Goal: Information Seeking & Learning: Learn about a topic

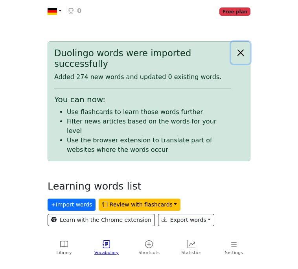
click at [242, 49] on button "Close alert" at bounding box center [240, 53] width 19 height 22
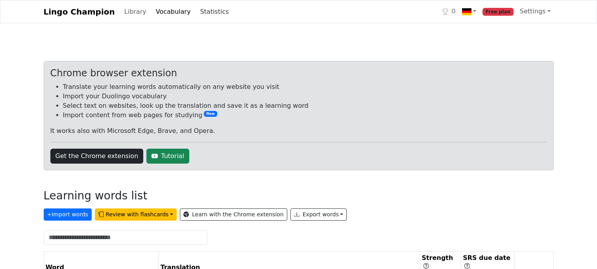
click at [204, 7] on link "Statistics" at bounding box center [214, 12] width 35 height 16
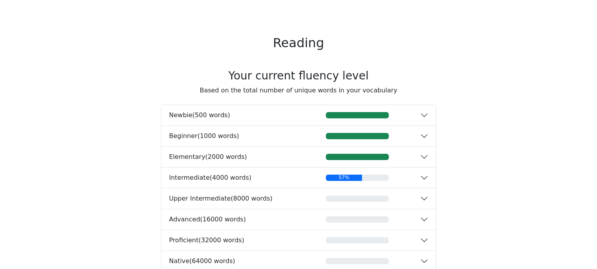
scroll to position [149, 0]
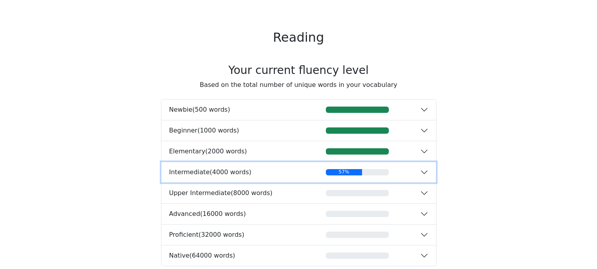
click at [298, 172] on button "Intermediate ( 4000 words ) 57%" at bounding box center [298, 172] width 274 height 20
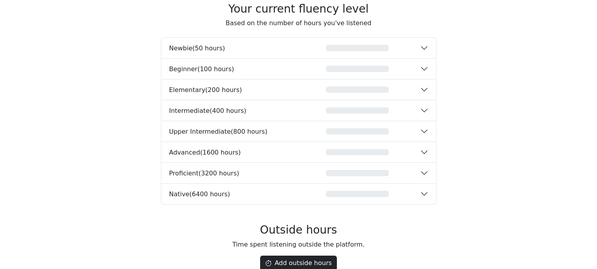
scroll to position [1265, 0]
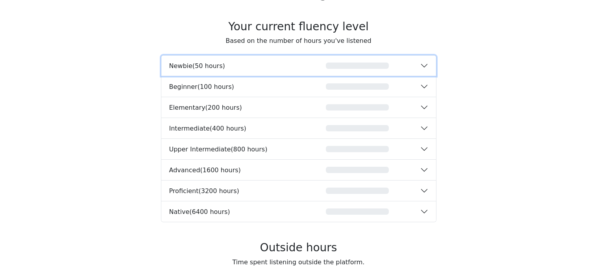
click at [298, 69] on button "Newbie ( 50 hours ) 0%" at bounding box center [298, 65] width 274 height 20
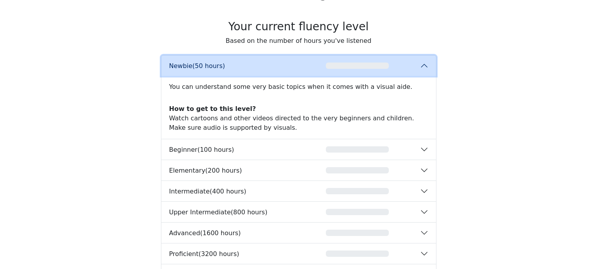
click at [298, 69] on button "Newbie ( 50 hours ) 0%" at bounding box center [298, 65] width 274 height 20
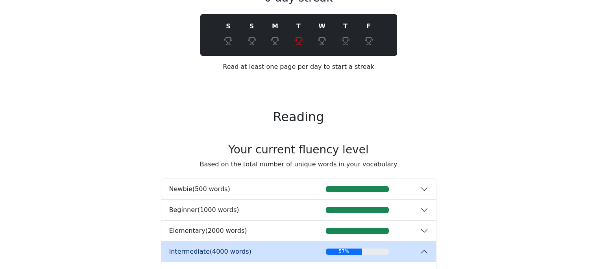
scroll to position [0, 0]
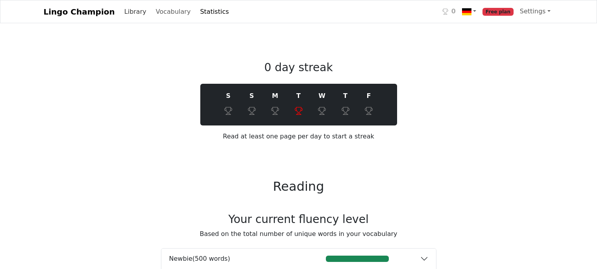
click at [129, 8] on link "Library" at bounding box center [135, 12] width 28 height 16
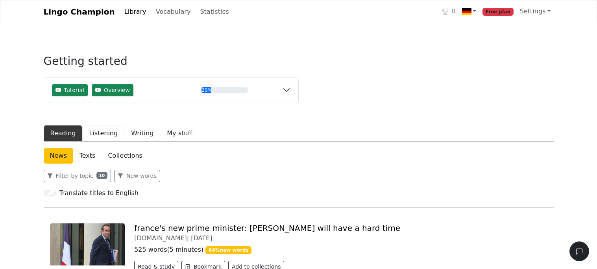
click at [91, 133] on button "Listening" at bounding box center [103, 133] width 42 height 17
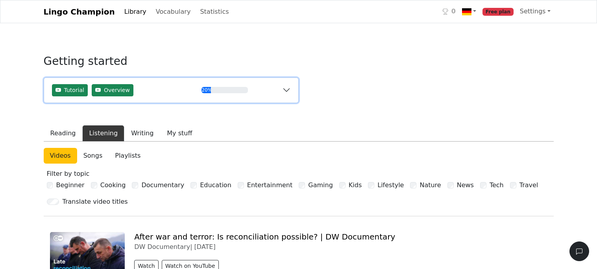
click at [286, 90] on button "Tutorial Overview 20%" at bounding box center [171, 90] width 254 height 25
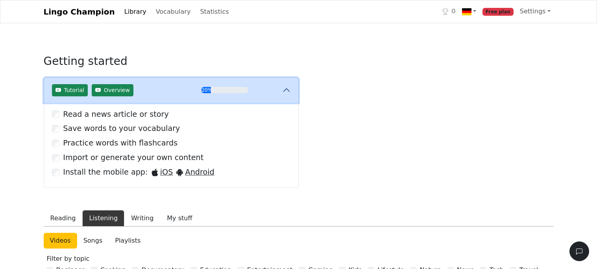
click at [286, 90] on button "Tutorial Overview 20%" at bounding box center [171, 90] width 254 height 25
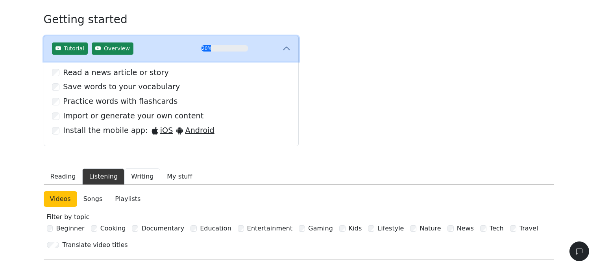
scroll to position [44, 0]
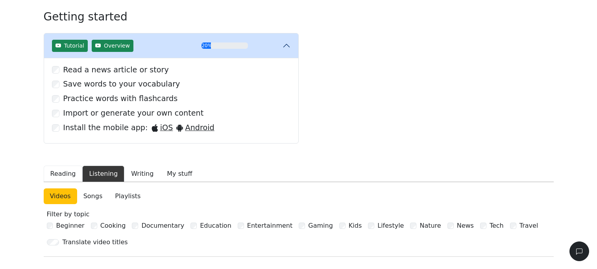
click at [65, 174] on button "Reading" at bounding box center [63, 174] width 39 height 17
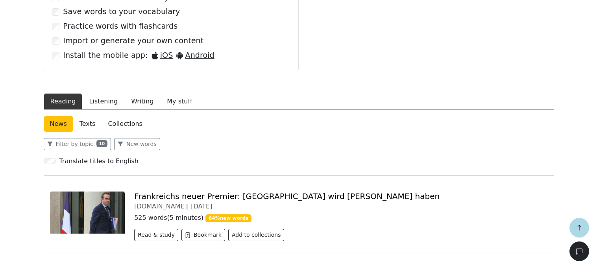
scroll to position [120, 0]
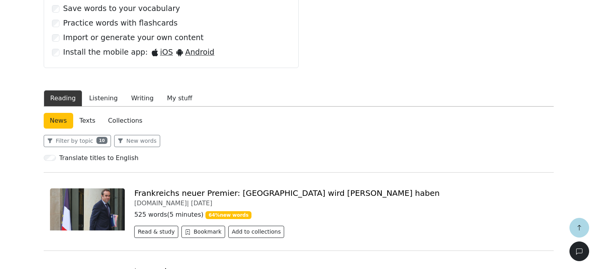
click at [278, 192] on link "Frankreichs neuer Premier: [GEOGRAPHIC_DATA] wird [PERSON_NAME] haben" at bounding box center [286, 192] width 305 height 9
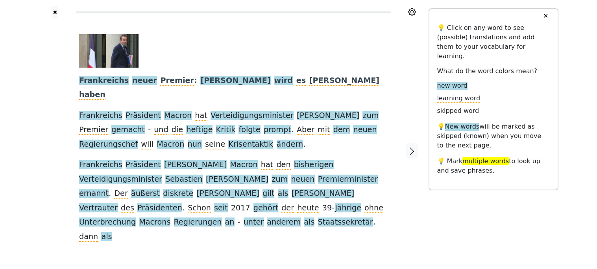
click at [298, 16] on button "✕" at bounding box center [545, 16] width 15 height 14
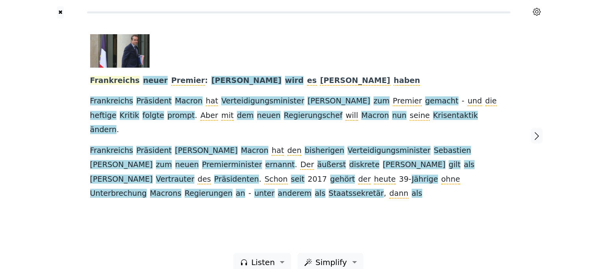
click at [113, 82] on span "Frankreichs" at bounding box center [115, 81] width 50 height 10
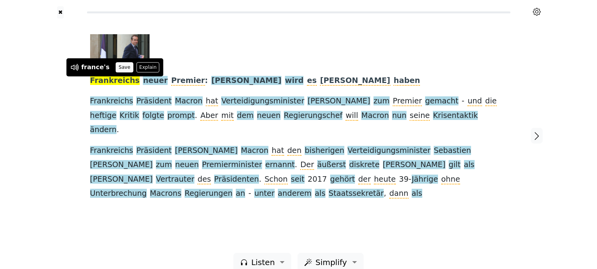
click at [122, 68] on button "Save" at bounding box center [124, 67] width 17 height 10
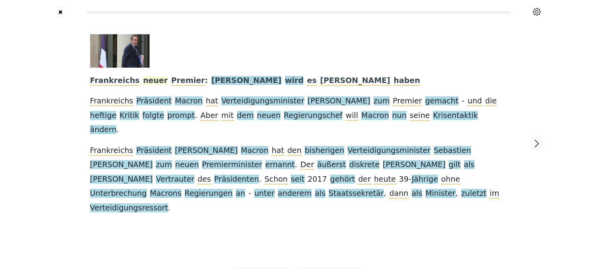
click at [143, 82] on span "neuer" at bounding box center [155, 81] width 25 height 10
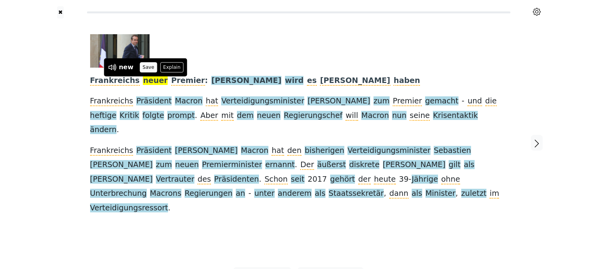
click at [147, 67] on button "Save" at bounding box center [148, 67] width 17 height 10
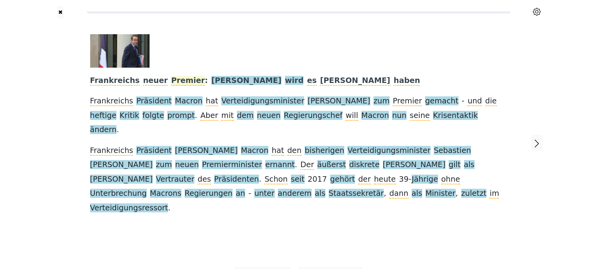
click at [172, 82] on span "Premier" at bounding box center [188, 81] width 34 height 10
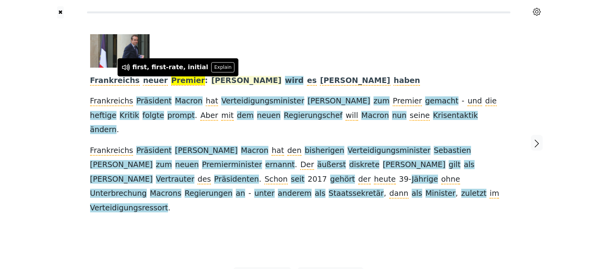
click at [211, 82] on span "[PERSON_NAME]" at bounding box center [246, 81] width 70 height 10
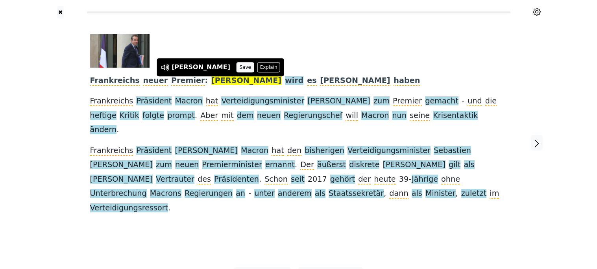
click at [236, 68] on button "Save" at bounding box center [244, 67] width 17 height 10
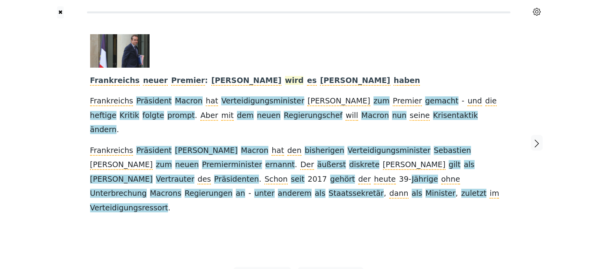
click at [285, 83] on span "wird" at bounding box center [294, 81] width 19 height 10
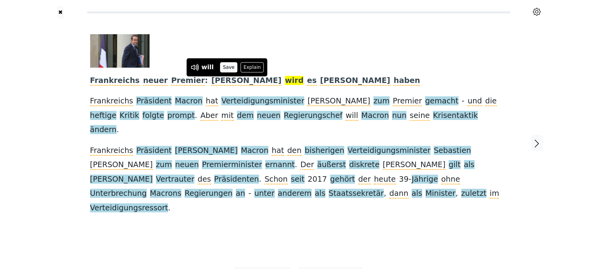
click at [226, 65] on button "Save" at bounding box center [228, 67] width 17 height 10
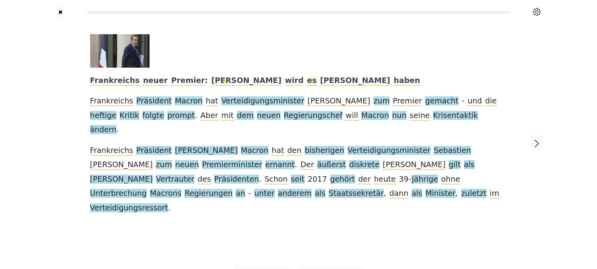
click at [298, 84] on span "es" at bounding box center [311, 81] width 9 height 10
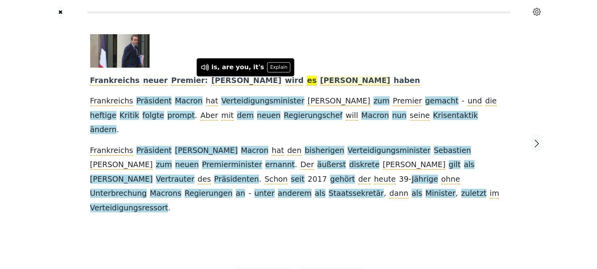
click at [298, 82] on span "[PERSON_NAME]" at bounding box center [355, 81] width 70 height 10
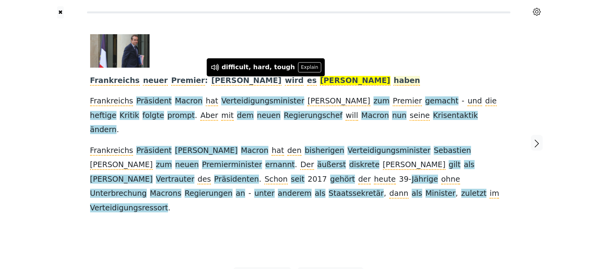
click at [298, 82] on span "haben" at bounding box center [406, 81] width 26 height 10
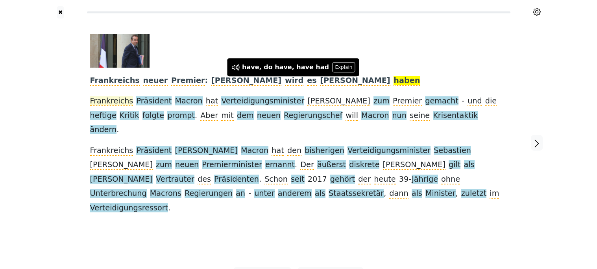
click at [113, 102] on span "Frankreichs" at bounding box center [111, 101] width 43 height 10
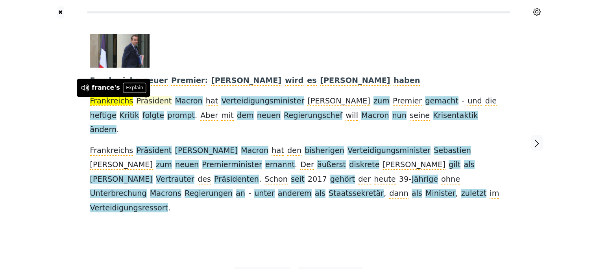
click at [143, 102] on span "Präsident" at bounding box center [153, 101] width 35 height 10
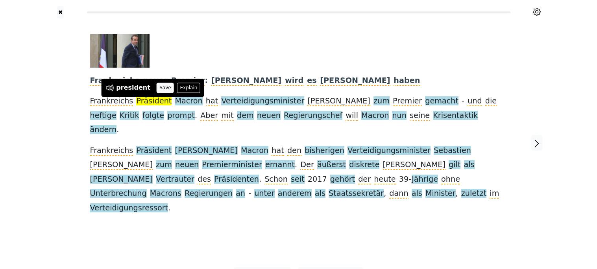
click at [157, 89] on button "Save" at bounding box center [165, 88] width 17 height 10
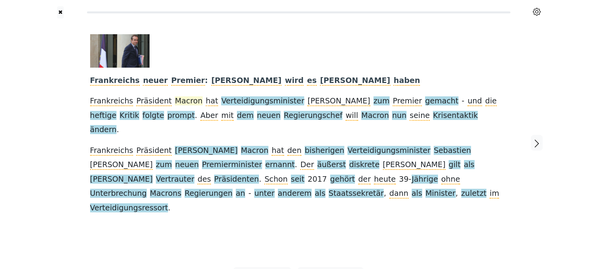
click at [179, 103] on span "Macron" at bounding box center [189, 101] width 28 height 10
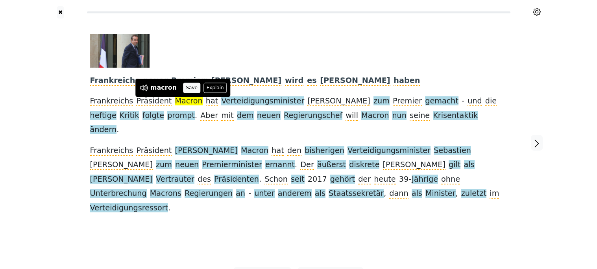
click at [188, 87] on button "Save" at bounding box center [191, 88] width 17 height 10
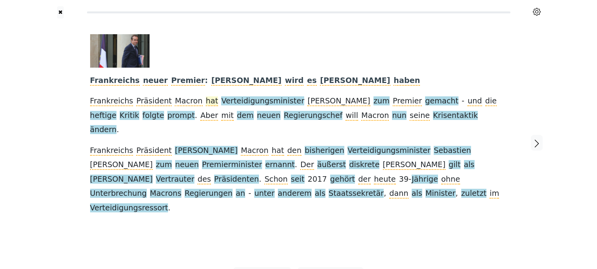
click at [206, 102] on span "hat" at bounding box center [212, 101] width 12 height 10
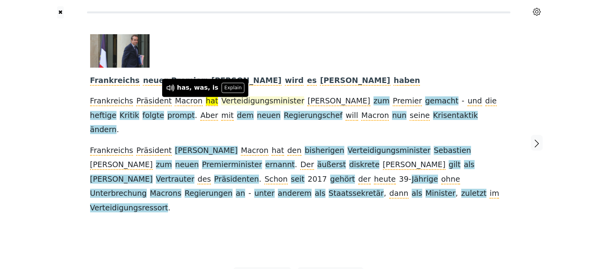
click at [223, 104] on span "Verteidigungsminister" at bounding box center [262, 101] width 83 height 10
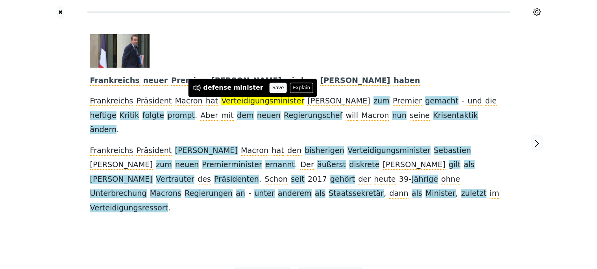
click at [269, 88] on button "Save" at bounding box center [277, 88] width 17 height 10
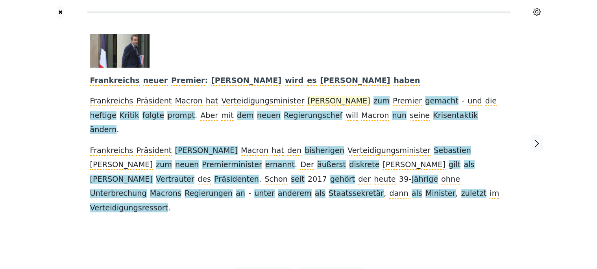
click at [298, 103] on span "[PERSON_NAME]" at bounding box center [338, 101] width 63 height 10
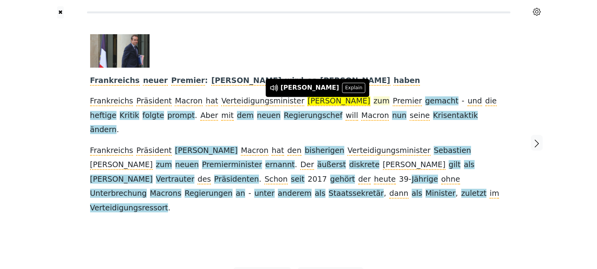
click at [298, 103] on span "zum" at bounding box center [381, 101] width 16 height 10
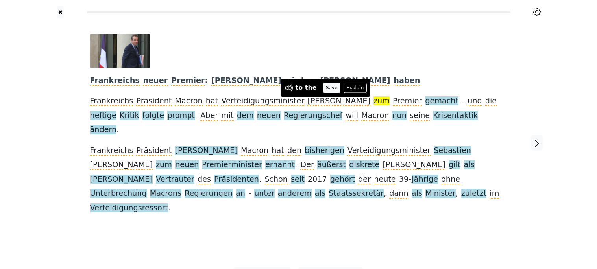
click at [298, 90] on button "Save" at bounding box center [331, 88] width 17 height 10
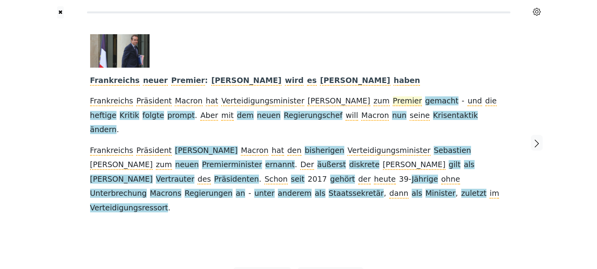
click at [298, 102] on span "Premier" at bounding box center [406, 101] width 29 height 10
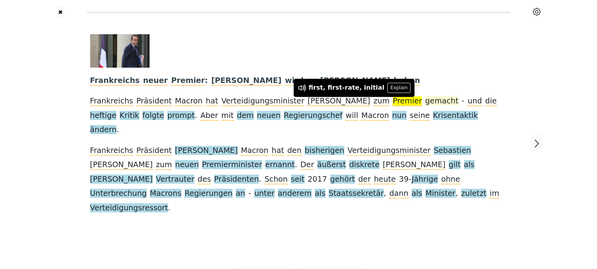
click at [298, 99] on span "gemacht" at bounding box center [441, 101] width 33 height 10
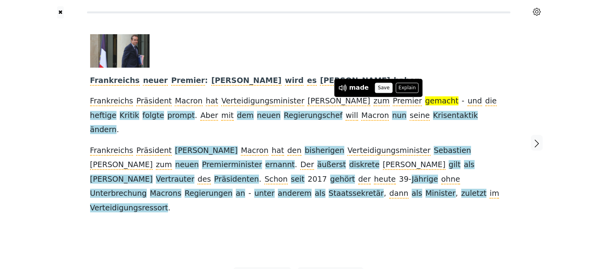
click at [298, 88] on button "Save" at bounding box center [383, 88] width 17 height 10
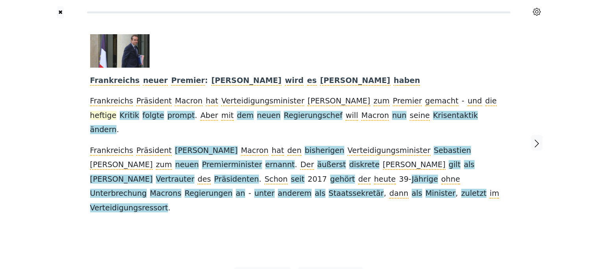
click at [116, 111] on span "heftige" at bounding box center [103, 116] width 26 height 10
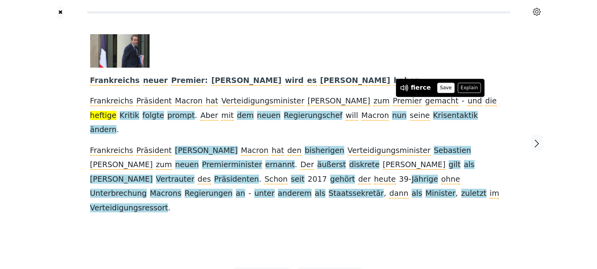
click at [298, 88] on button "Save" at bounding box center [445, 88] width 17 height 10
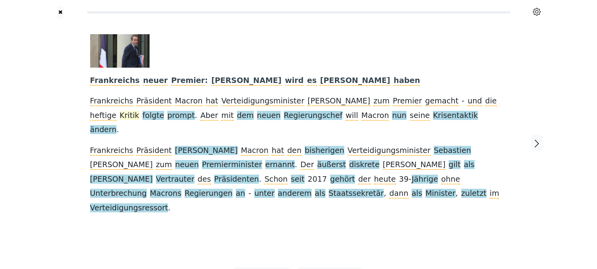
click at [139, 111] on span "Kritik" at bounding box center [130, 116] width 20 height 10
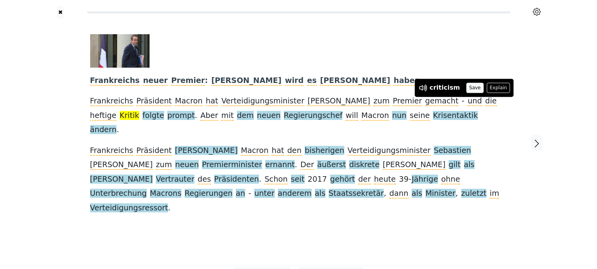
click at [298, 89] on button "Save" at bounding box center [474, 88] width 17 height 10
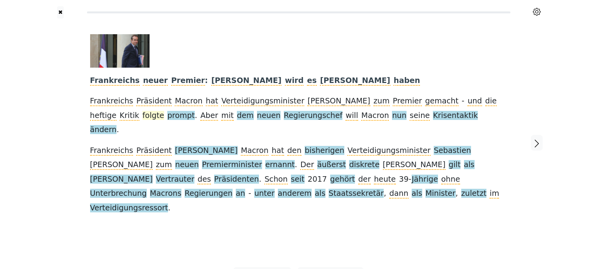
click at [164, 111] on span "folgte" at bounding box center [153, 116] width 22 height 10
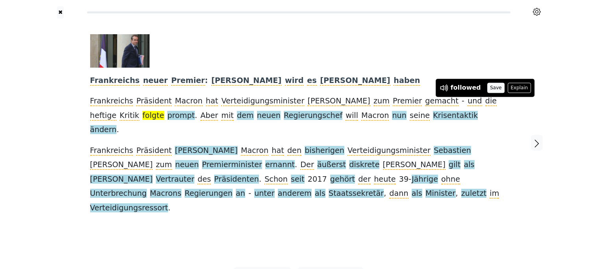
click at [298, 90] on button "Save" at bounding box center [495, 88] width 17 height 10
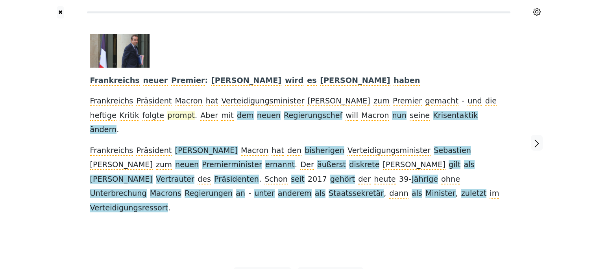
click at [167, 115] on span "prompt" at bounding box center [181, 116] width 28 height 10
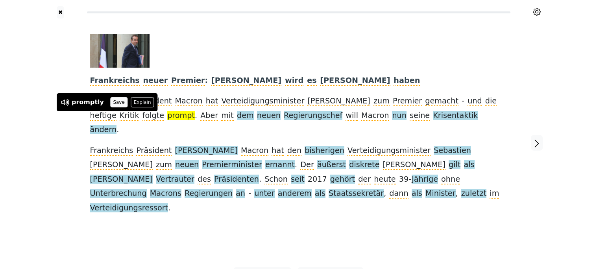
click at [112, 105] on button "Save" at bounding box center [118, 102] width 17 height 10
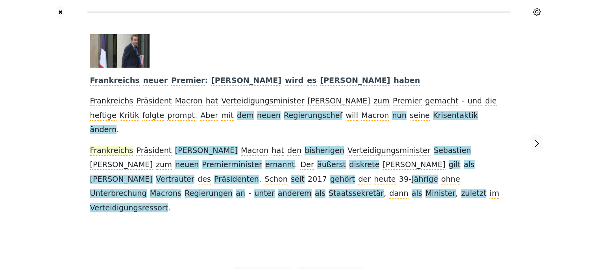
click at [115, 146] on span "Frankreichs" at bounding box center [111, 151] width 43 height 10
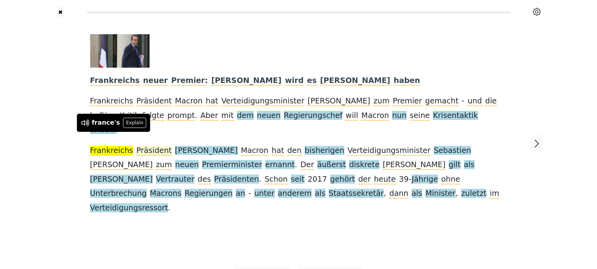
click at [136, 146] on span "Präsident" at bounding box center [153, 151] width 35 height 10
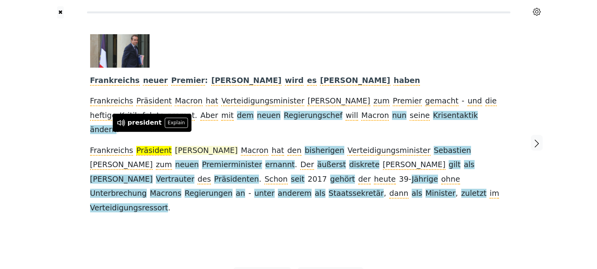
click at [183, 146] on span "[PERSON_NAME]" at bounding box center [206, 151] width 63 height 10
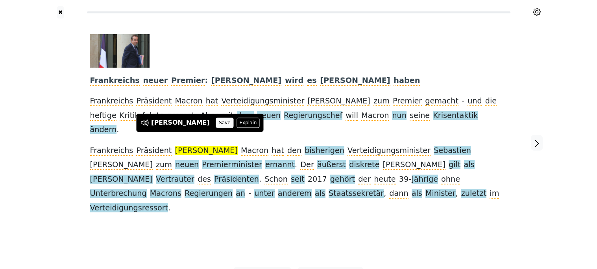
click at [216, 125] on button "Save" at bounding box center [224, 123] width 17 height 10
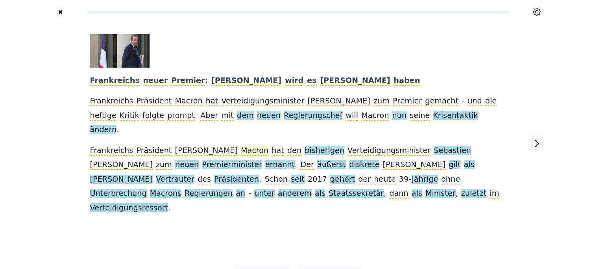
click at [241, 146] on span "Macron" at bounding box center [255, 151] width 28 height 10
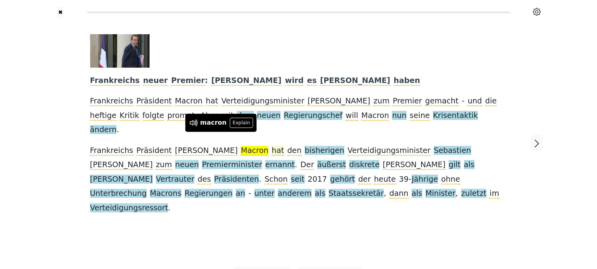
click at [271, 146] on span "hat" at bounding box center [277, 151] width 12 height 10
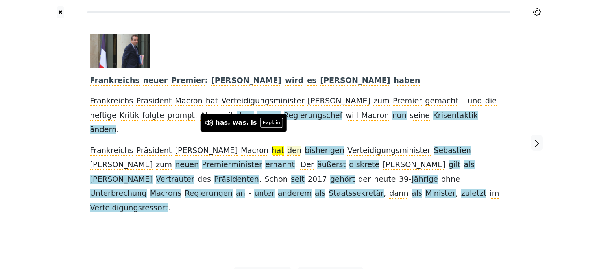
click at [287, 146] on span "den" at bounding box center [294, 151] width 14 height 10
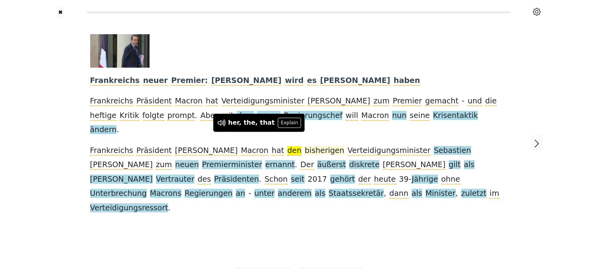
click at [298, 146] on span "bisherigen" at bounding box center [324, 151] width 40 height 10
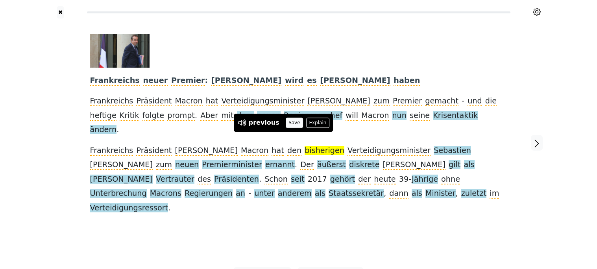
click at [288, 123] on button "Save" at bounding box center [294, 123] width 17 height 10
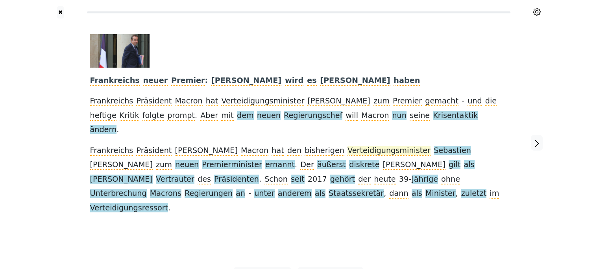
click at [298, 146] on span "Verteidigungsminister" at bounding box center [388, 151] width 83 height 10
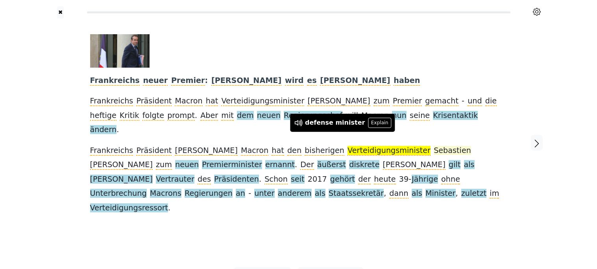
click at [298, 146] on span "Sebastien" at bounding box center [451, 151] width 37 height 10
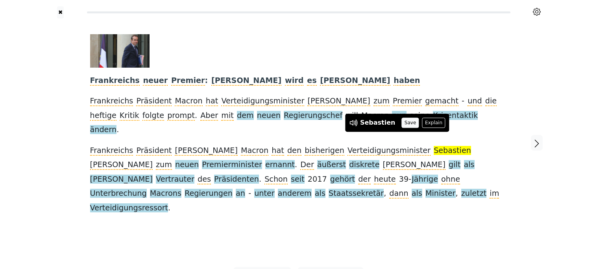
click at [298, 125] on button "Save" at bounding box center [409, 123] width 17 height 10
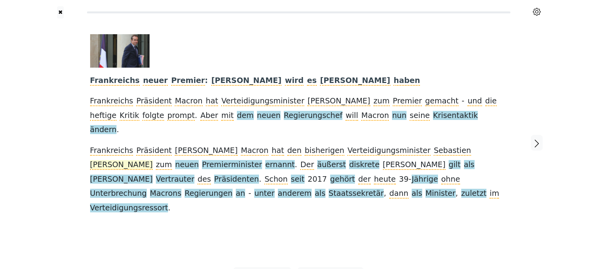
click at [153, 160] on span "[PERSON_NAME]" at bounding box center [121, 165] width 63 height 10
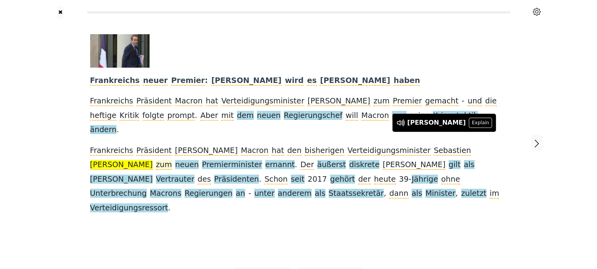
click at [172, 160] on span "zum" at bounding box center [164, 165] width 16 height 10
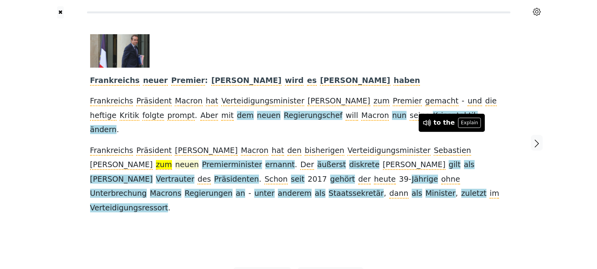
click at [199, 160] on span "neuen" at bounding box center [187, 165] width 24 height 10
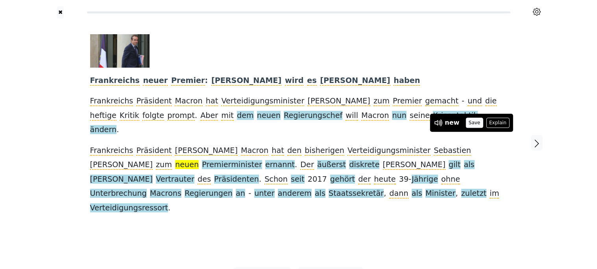
click at [298, 123] on button "Save" at bounding box center [473, 123] width 17 height 10
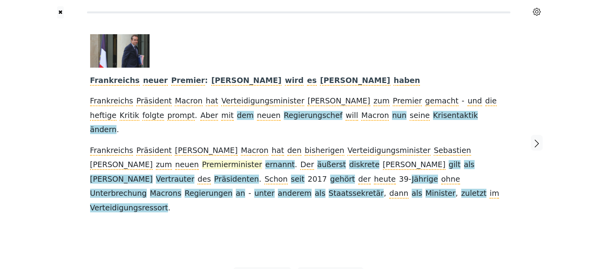
click at [202, 160] on span "Premierminister" at bounding box center [232, 165] width 60 height 10
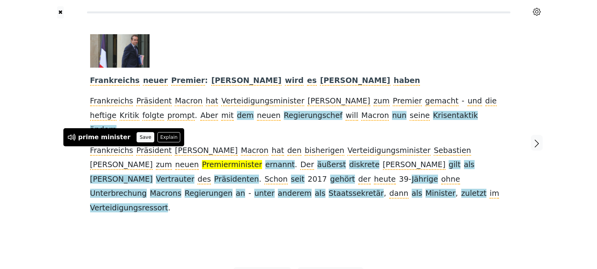
click at [136, 139] on button "Save" at bounding box center [144, 137] width 17 height 10
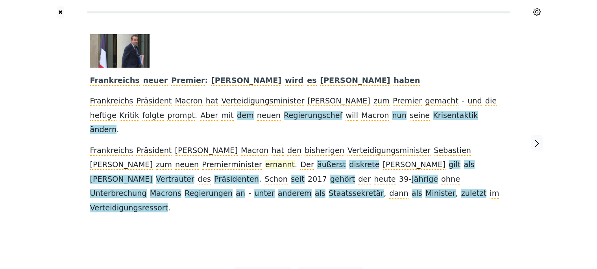
click at [265, 160] on span "ernannt" at bounding box center [279, 165] width 29 height 10
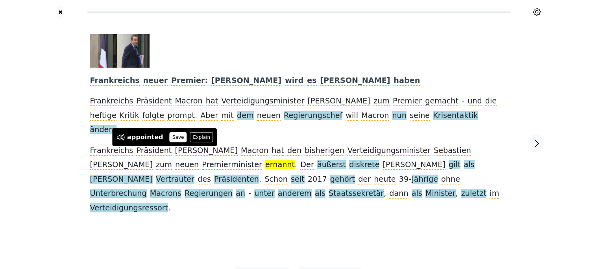
click at [169, 140] on button "Save" at bounding box center [177, 137] width 17 height 10
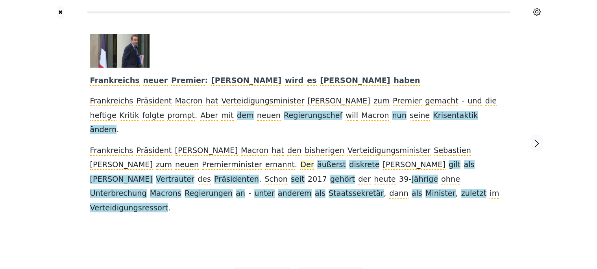
click at [298, 160] on span "Der" at bounding box center [306, 165] width 13 height 10
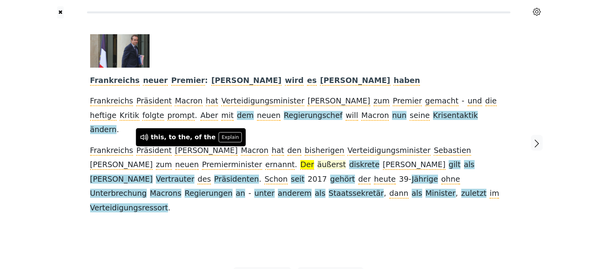
click at [298, 160] on span "äußerst" at bounding box center [331, 165] width 29 height 10
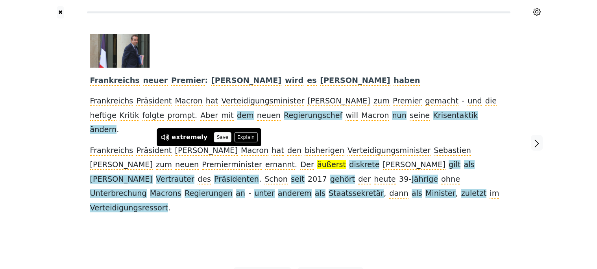
click at [218, 139] on button "Save" at bounding box center [222, 137] width 17 height 10
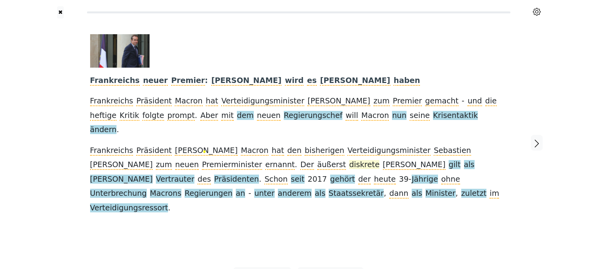
click at [298, 160] on span "diskrete" at bounding box center [364, 165] width 30 height 10
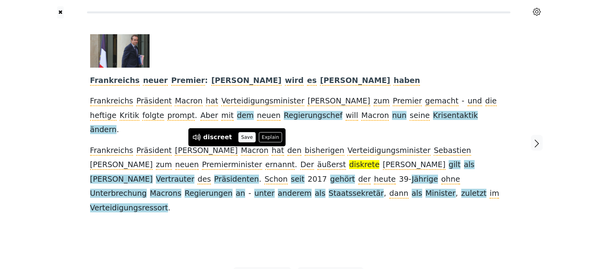
click at [238, 137] on button "Save" at bounding box center [246, 137] width 17 height 10
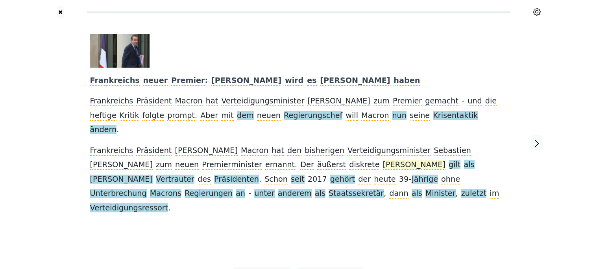
click at [298, 160] on span "[PERSON_NAME]" at bounding box center [414, 165] width 63 height 10
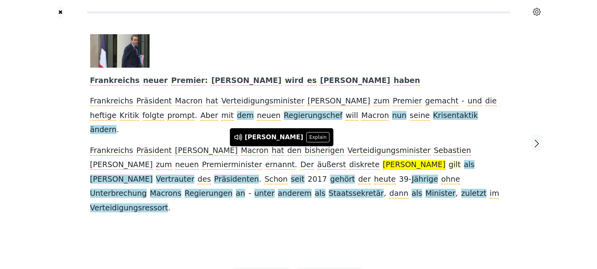
click at [298, 160] on span "gilt" at bounding box center [454, 165] width 12 height 10
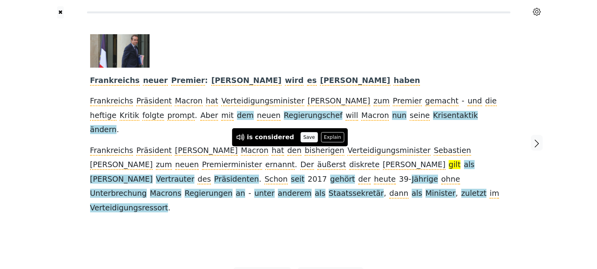
click at [298, 140] on button "Save" at bounding box center [308, 137] width 17 height 10
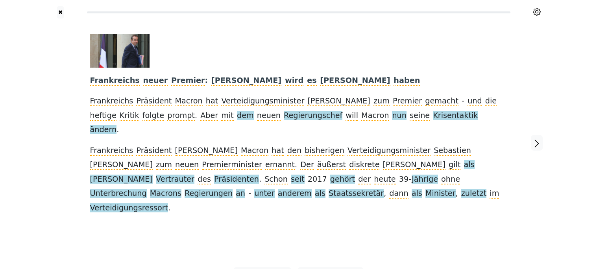
click at [298, 160] on span "als" at bounding box center [469, 165] width 11 height 10
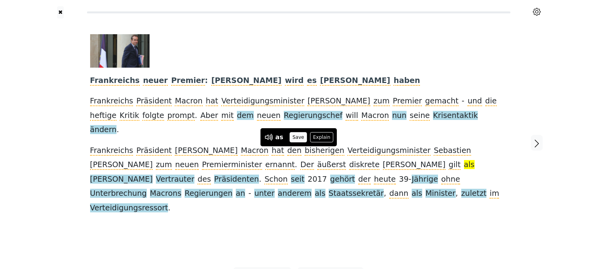
click at [298, 138] on button "Save" at bounding box center [297, 137] width 17 height 10
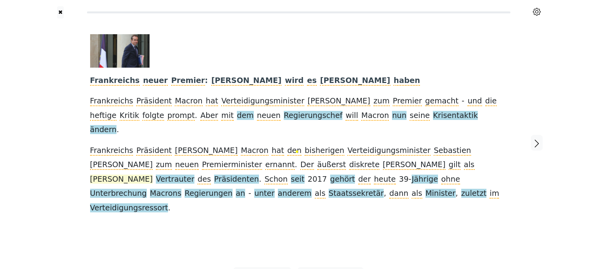
click at [153, 175] on span "[PERSON_NAME]" at bounding box center [121, 180] width 63 height 10
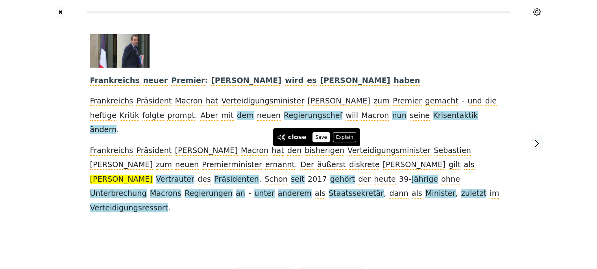
click at [298, 138] on button "Save" at bounding box center [320, 137] width 17 height 10
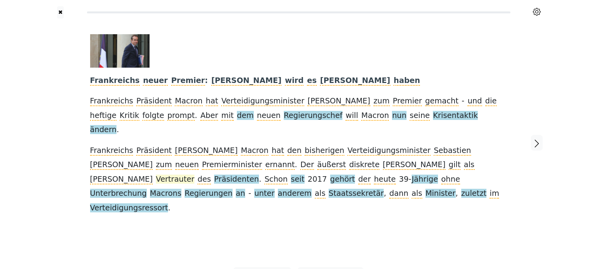
click at [194, 175] on span "Vertrauter" at bounding box center [175, 180] width 39 height 10
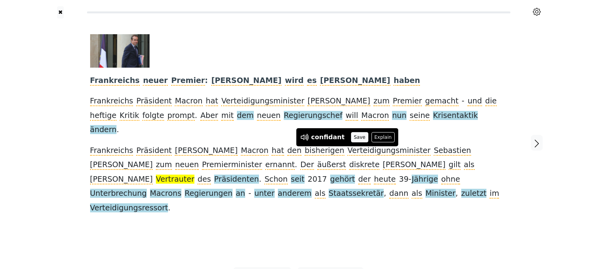
click at [298, 136] on button "Save" at bounding box center [359, 137] width 17 height 10
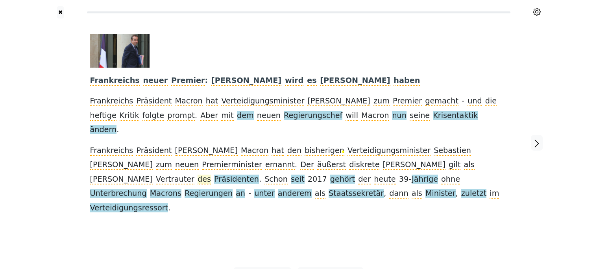
click at [211, 175] on span "des" at bounding box center [203, 180] width 13 height 10
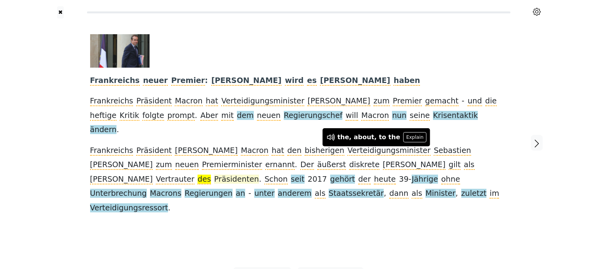
click at [259, 175] on span "Präsidenten" at bounding box center [236, 180] width 45 height 10
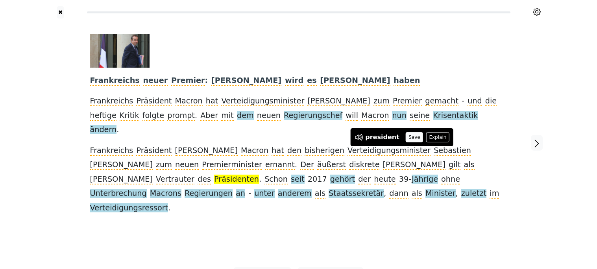
click at [298, 139] on button "Save" at bounding box center [413, 137] width 17 height 10
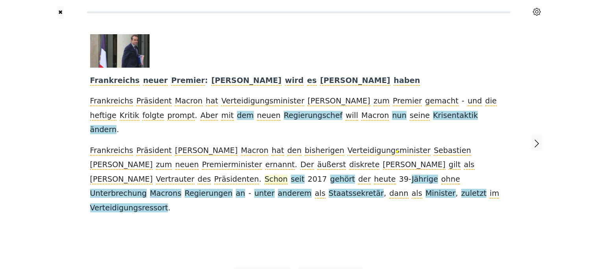
click at [287, 175] on span "Schon" at bounding box center [275, 180] width 23 height 10
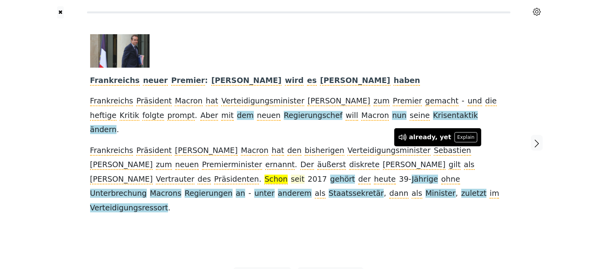
click at [298, 175] on span "seit" at bounding box center [298, 180] width 14 height 10
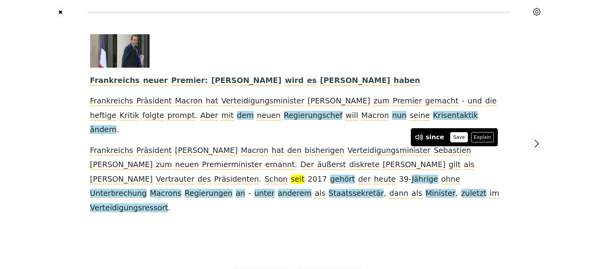
click at [298, 138] on button "Save" at bounding box center [458, 137] width 17 height 10
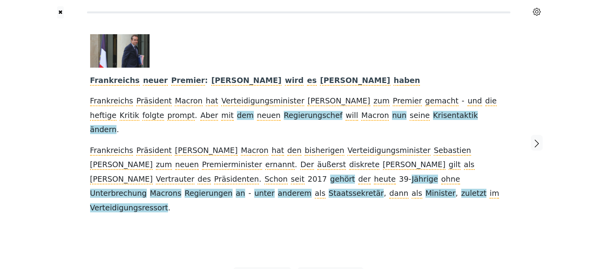
click at [298, 175] on span "2017" at bounding box center [317, 180] width 19 height 10
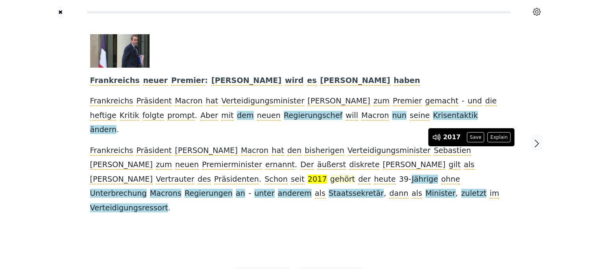
click at [298, 175] on span "gehört" at bounding box center [342, 180] width 25 height 10
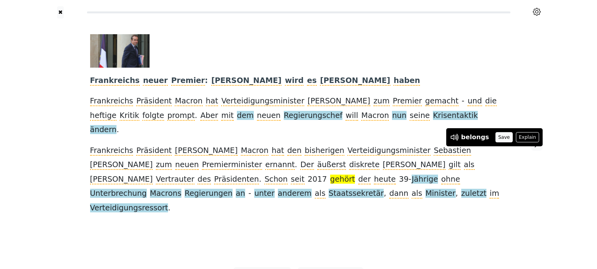
click at [298, 140] on button "Save" at bounding box center [503, 137] width 17 height 10
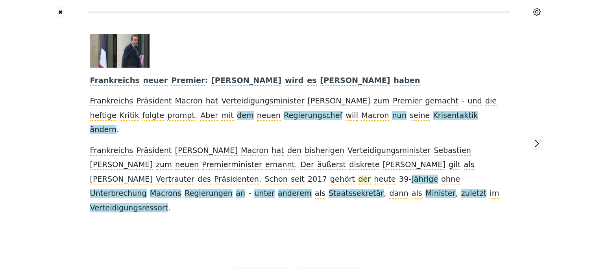
click at [298, 175] on span "der" at bounding box center [364, 180] width 13 height 10
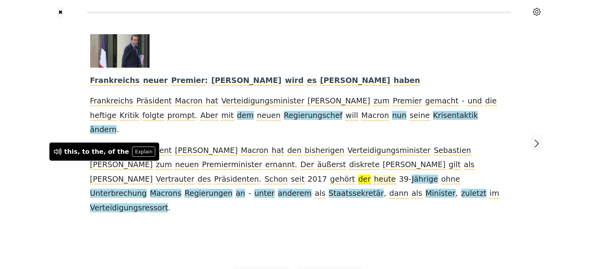
click at [298, 175] on span "heute" at bounding box center [385, 180] width 22 height 10
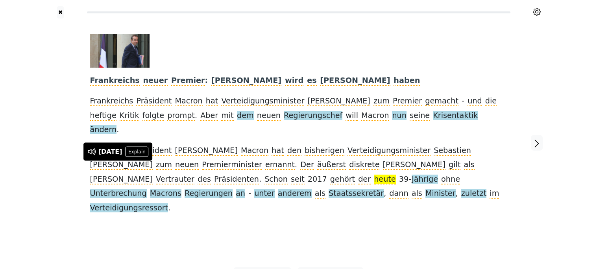
click at [298, 175] on span "39-" at bounding box center [405, 180] width 13 height 10
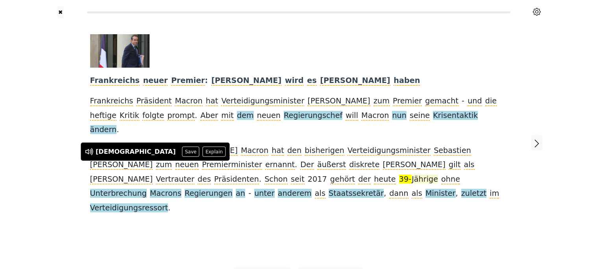
click at [298, 175] on span "Jährige" at bounding box center [424, 180] width 26 height 10
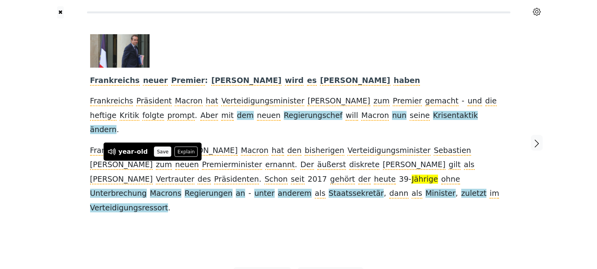
click at [158, 156] on button "Save" at bounding box center [162, 152] width 17 height 10
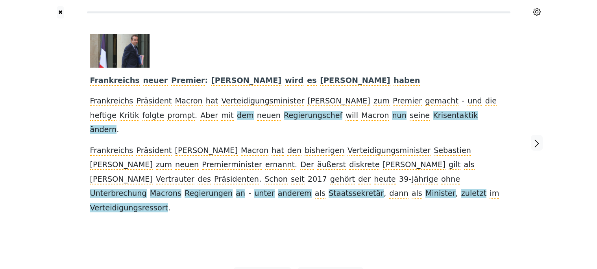
click at [298, 175] on span "ohne" at bounding box center [450, 180] width 19 height 10
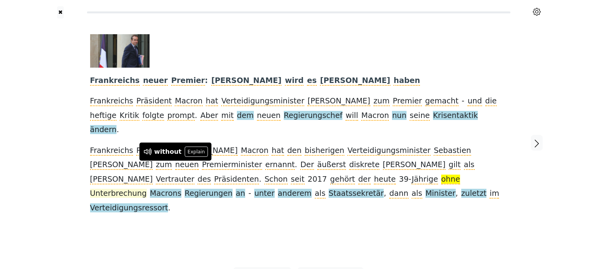
click at [147, 189] on span "Unterbrechung" at bounding box center [118, 194] width 57 height 10
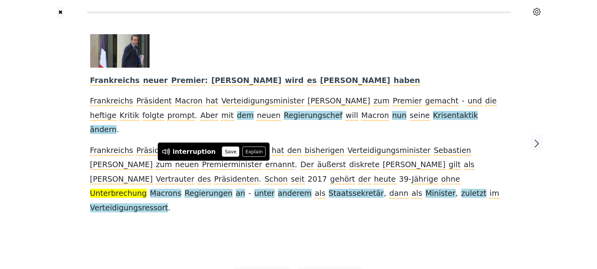
click at [222, 152] on button "Save" at bounding box center [230, 152] width 17 height 10
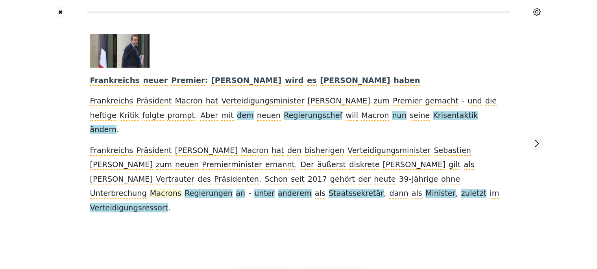
click at [181, 189] on span "Macrons" at bounding box center [165, 194] width 31 height 10
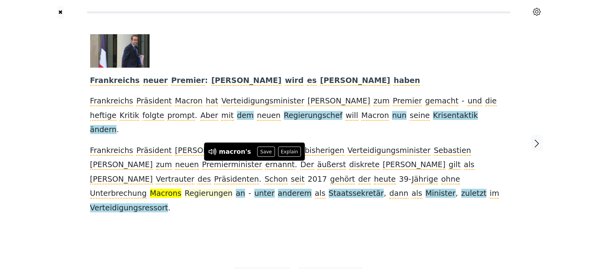
click at [232, 189] on span "Regierungen" at bounding box center [208, 194] width 48 height 10
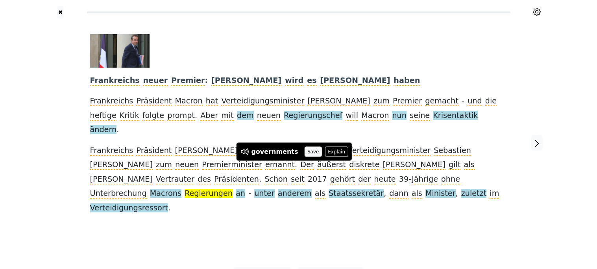
click at [298, 153] on button "Save" at bounding box center [312, 152] width 17 height 10
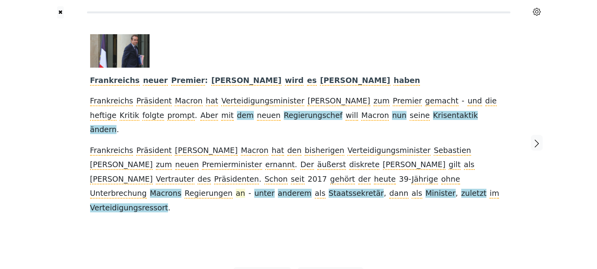
click at [245, 189] on span "an" at bounding box center [240, 194] width 9 height 10
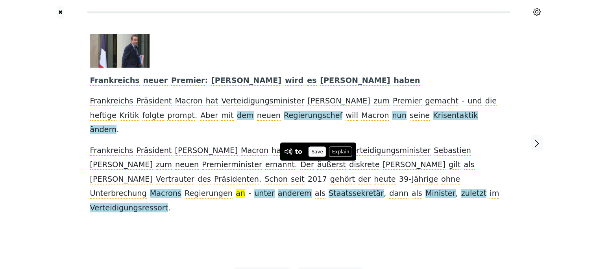
click at [298, 151] on button "Save" at bounding box center [316, 152] width 17 height 10
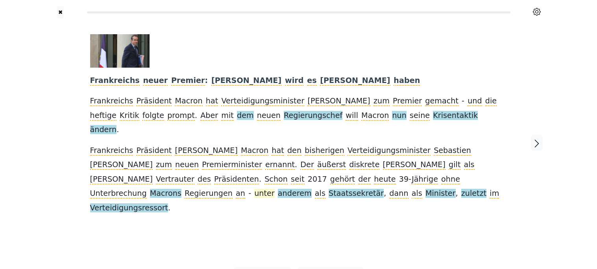
click at [274, 189] on span "unter" at bounding box center [264, 194] width 20 height 10
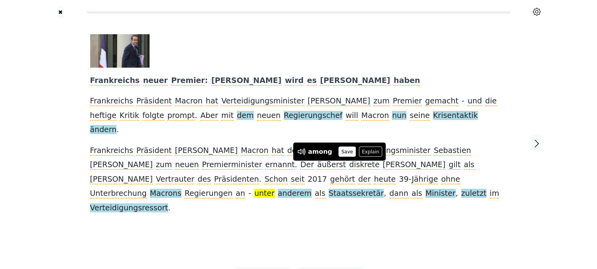
click at [298, 152] on button "Save" at bounding box center [346, 152] width 17 height 10
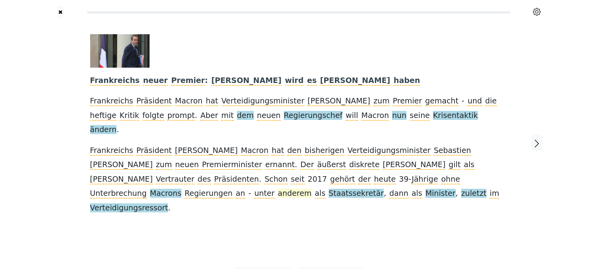
click at [298, 189] on span "anderem" at bounding box center [295, 194] width 34 height 10
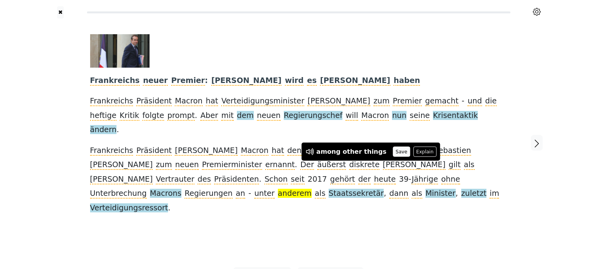
click at [298, 155] on button "Save" at bounding box center [400, 152] width 17 height 10
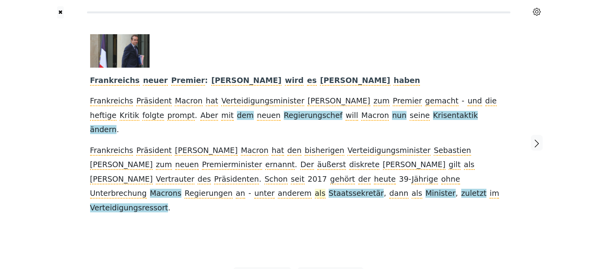
click at [298, 189] on span "als" at bounding box center [320, 194] width 11 height 10
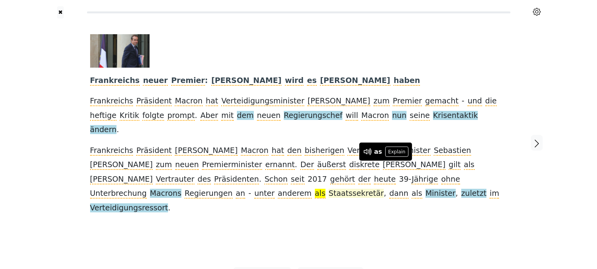
click at [298, 189] on span "Staatssekretär" at bounding box center [355, 194] width 55 height 10
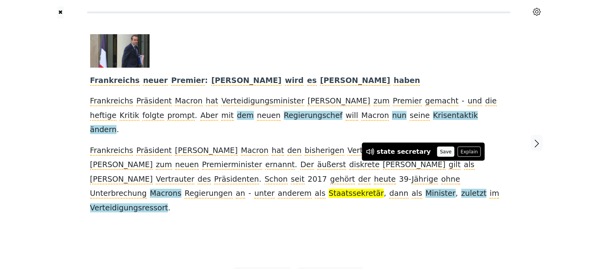
click at [298, 152] on button "Save" at bounding box center [445, 152] width 17 height 10
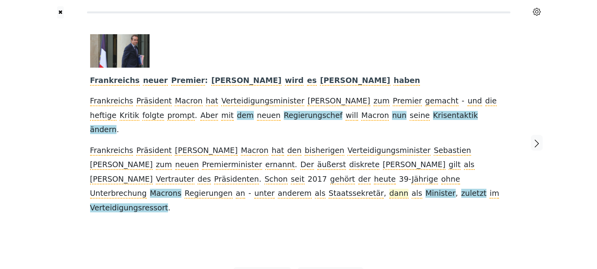
click at [298, 189] on span "dann" at bounding box center [398, 194] width 19 height 10
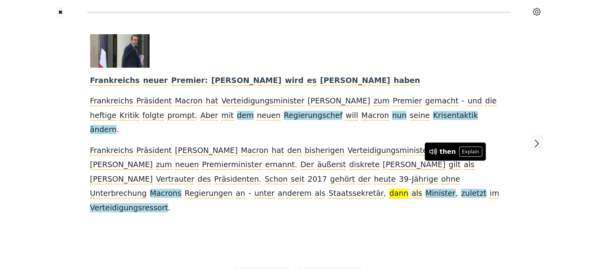
click at [298, 189] on span "als" at bounding box center [416, 194] width 11 height 10
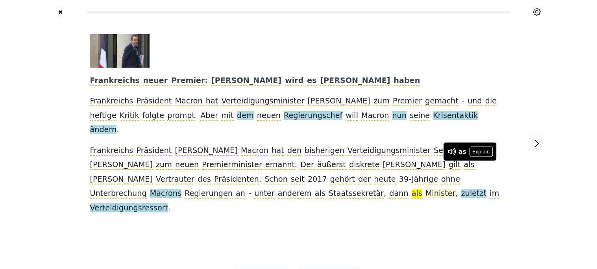
click at [298, 189] on span "Minister" at bounding box center [440, 194] width 30 height 10
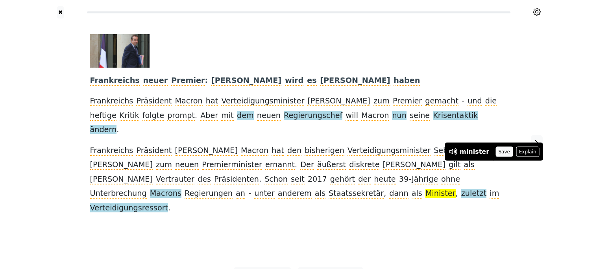
click at [298, 152] on button "Save" at bounding box center [503, 152] width 17 height 10
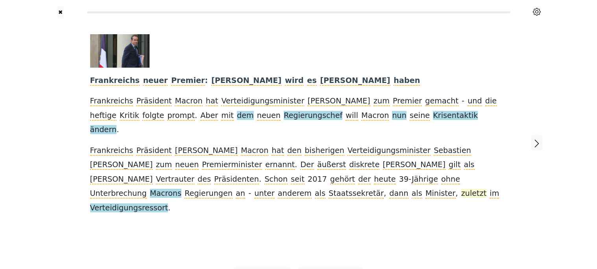
click at [298, 189] on span "zuletzt" at bounding box center [474, 194] width 26 height 10
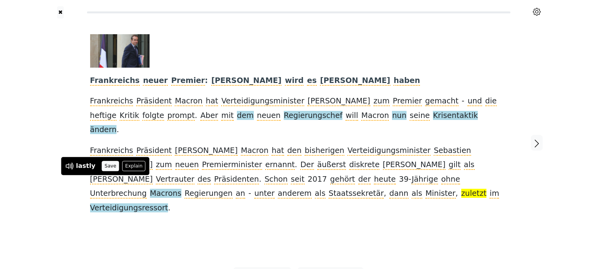
click at [105, 168] on button "Save" at bounding box center [109, 166] width 17 height 10
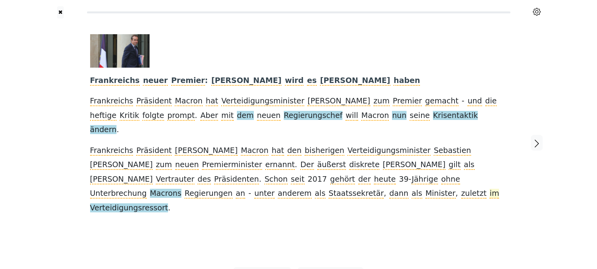
click at [298, 189] on span "im" at bounding box center [493, 194] width 9 height 10
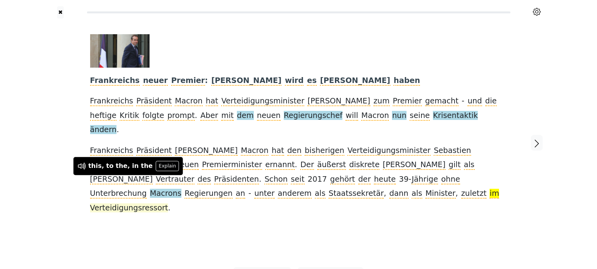
click at [138, 203] on span "Verteidigungsressort" at bounding box center [129, 208] width 78 height 10
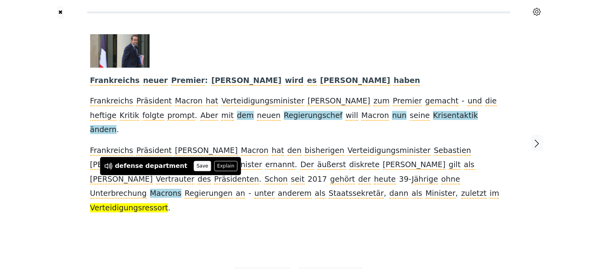
click at [193, 167] on button "Save" at bounding box center [201, 166] width 17 height 10
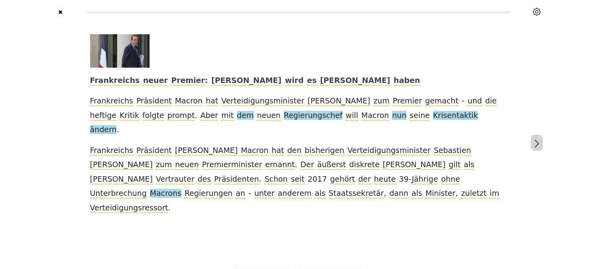
click at [298, 139] on icon "button" at bounding box center [536, 143] width 9 height 9
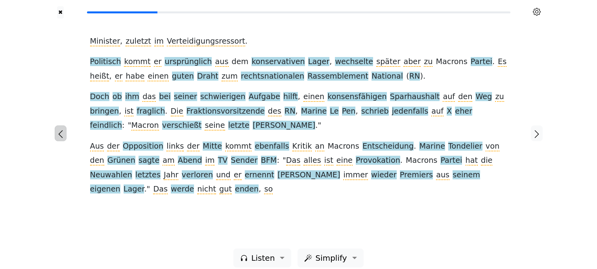
click at [58, 129] on icon "button" at bounding box center [60, 133] width 9 height 9
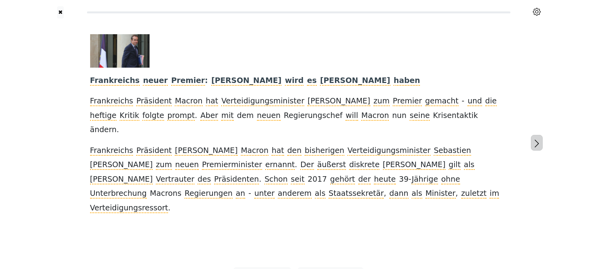
click at [298, 139] on icon "button" at bounding box center [536, 143] width 9 height 9
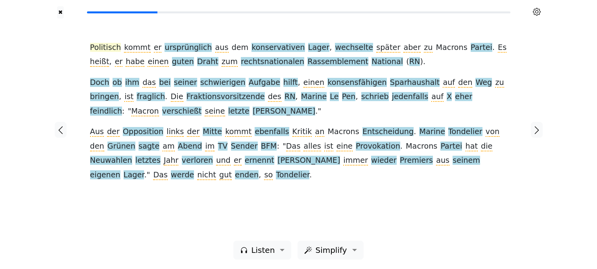
click at [114, 48] on span "Politisch" at bounding box center [105, 48] width 31 height 10
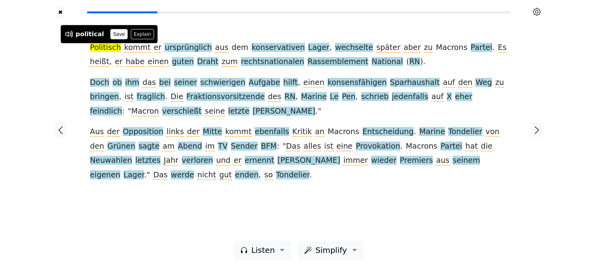
click at [112, 31] on button "Save" at bounding box center [118, 34] width 17 height 10
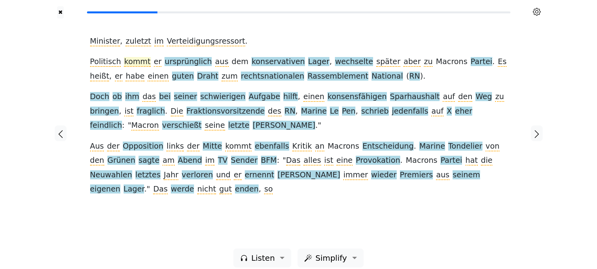
click at [131, 59] on span "kommt" at bounding box center [137, 62] width 26 height 10
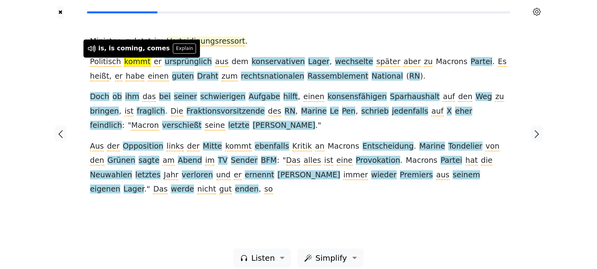
click at [199, 46] on span "Verteidigungsressort" at bounding box center [206, 42] width 78 height 10
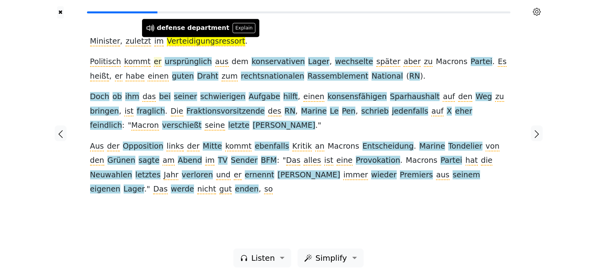
click at [154, 64] on span "er" at bounding box center [158, 62] width 8 height 10
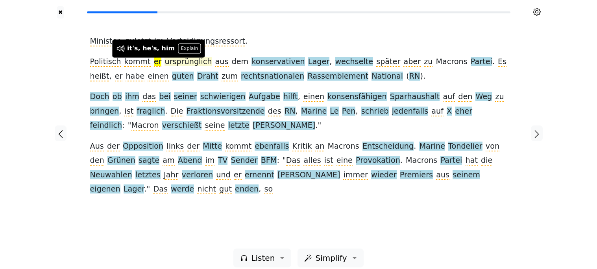
click at [169, 63] on span "ursprünglich" at bounding box center [187, 62] width 47 height 10
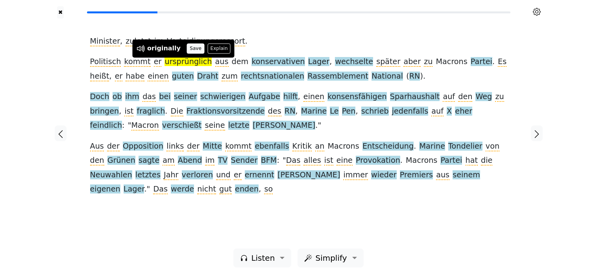
click at [189, 52] on button "Save" at bounding box center [195, 49] width 17 height 10
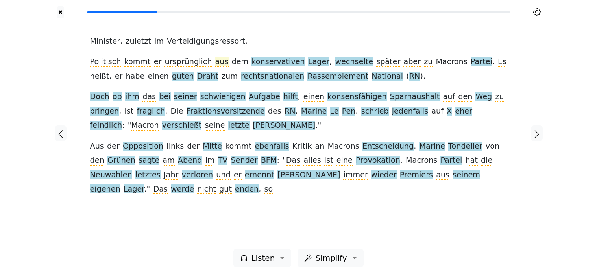
click at [215, 62] on span "aus" at bounding box center [221, 62] width 13 height 10
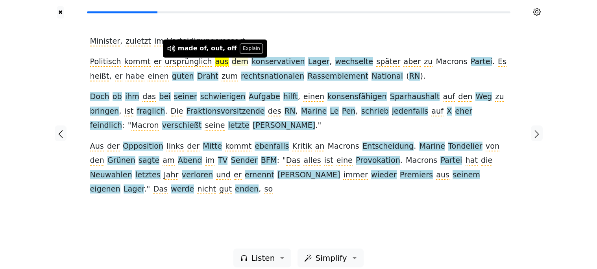
click at [232, 62] on span "dem" at bounding box center [240, 62] width 17 height 10
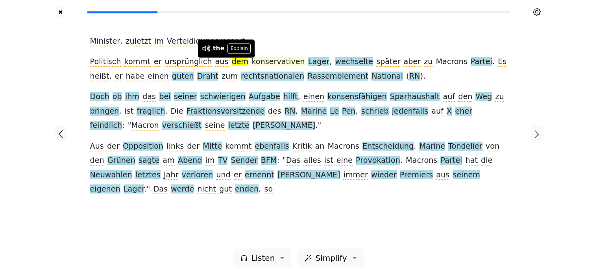
click at [251, 60] on span "konservativen" at bounding box center [277, 62] width 53 height 10
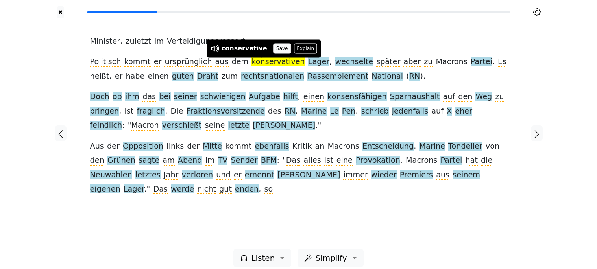
click at [273, 48] on button "Save" at bounding box center [281, 49] width 17 height 10
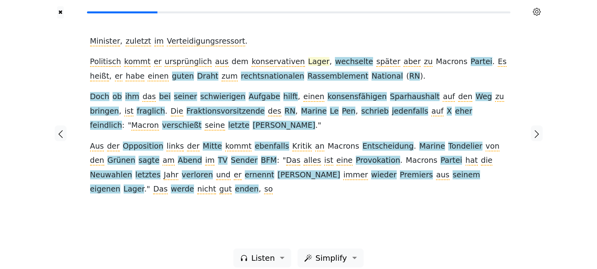
click at [298, 63] on span "Lager" at bounding box center [318, 62] width 21 height 10
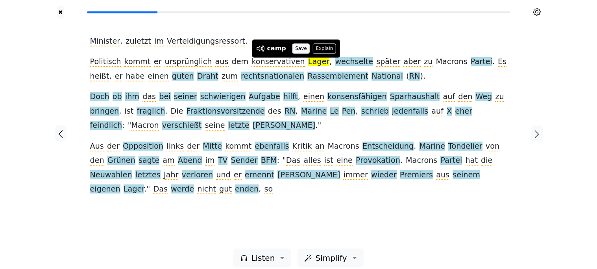
click at [298, 48] on button "Save" at bounding box center [300, 49] width 17 height 10
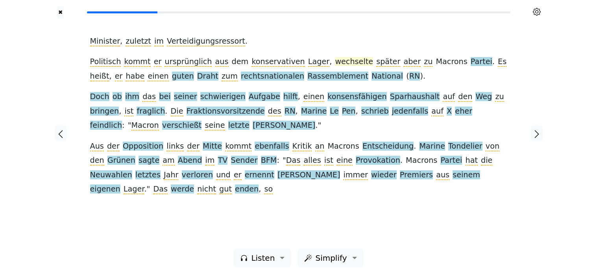
click at [298, 61] on span "wechselte" at bounding box center [354, 62] width 38 height 10
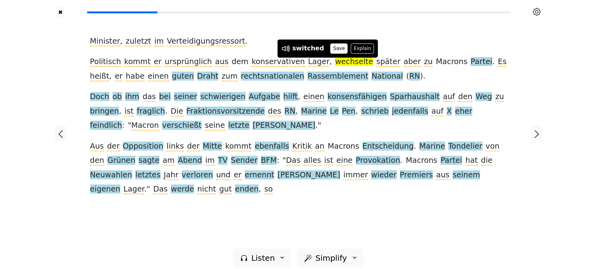
click at [298, 48] on button "Save" at bounding box center [338, 49] width 17 height 10
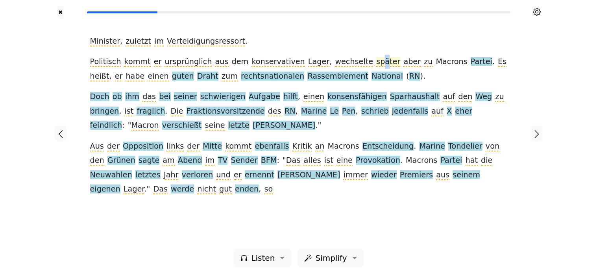
click at [298, 63] on span "später" at bounding box center [388, 62] width 24 height 10
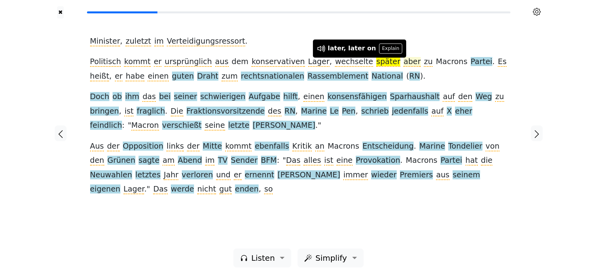
click at [298, 64] on span "aber" at bounding box center [411, 62] width 17 height 10
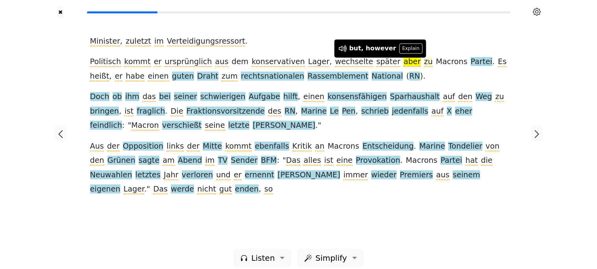
click at [298, 64] on span "zu" at bounding box center [428, 62] width 9 height 10
click at [298, 64] on span "Macrons" at bounding box center [451, 62] width 31 height 10
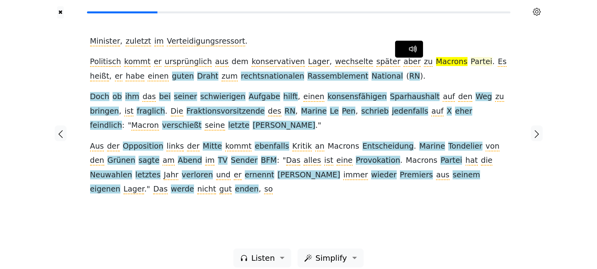
click at [298, 64] on span "Partei" at bounding box center [481, 62] width 22 height 10
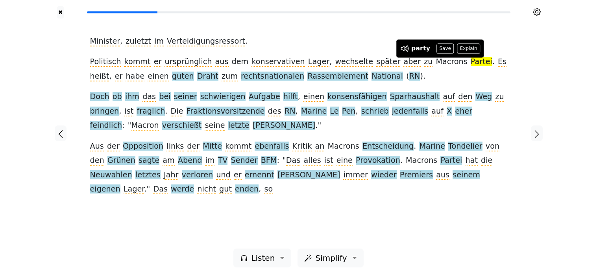
click at [298, 49] on button "Save" at bounding box center [444, 49] width 17 height 10
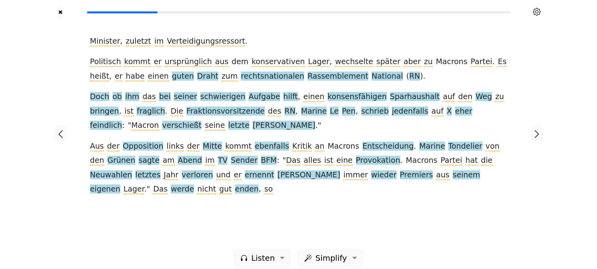
click at [298, 62] on span "Es" at bounding box center [501, 62] width 9 height 10
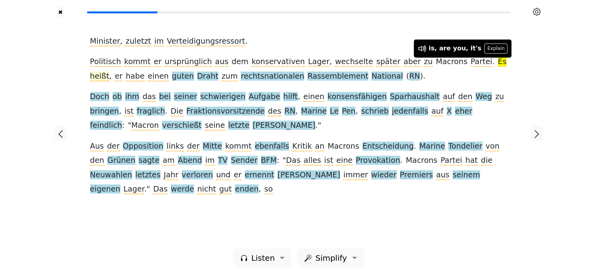
drag, startPoint x: 462, startPoint y: 61, endPoint x: 477, endPoint y: 64, distance: 15.4
click at [109, 72] on span "heißt" at bounding box center [99, 77] width 19 height 10
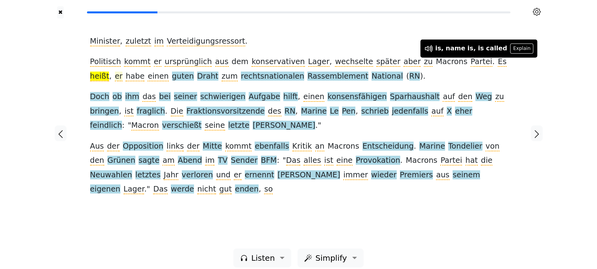
click at [123, 72] on span "er" at bounding box center [119, 77] width 8 height 10
click at [125, 75] on span "habe" at bounding box center [134, 77] width 19 height 10
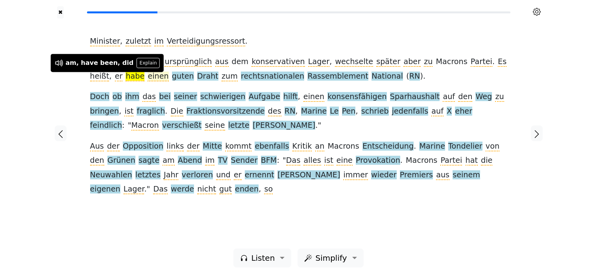
click at [147, 77] on span "einen" at bounding box center [157, 77] width 21 height 10
click at [172, 77] on span "guten" at bounding box center [183, 77] width 22 height 10
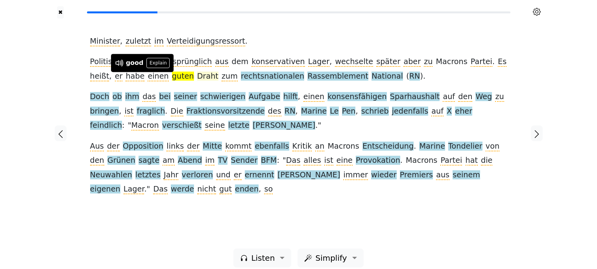
click at [197, 76] on span "Draht" at bounding box center [207, 77] width 21 height 10
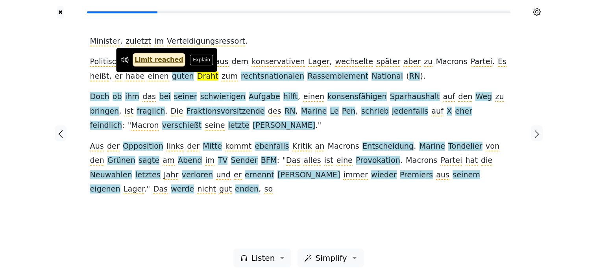
click at [255, 39] on div "Minister , zuletzt im Verteidigungsressort . Politisch kommt er ursprünglich au…" at bounding box center [298, 115] width 417 height 162
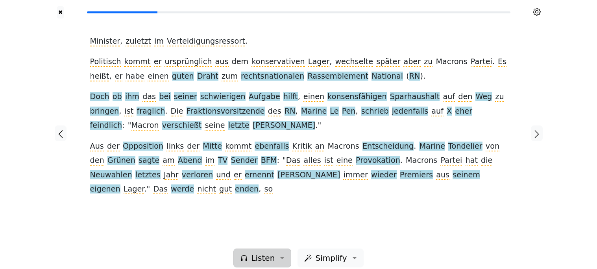
click at [256, 252] on span "Listen" at bounding box center [263, 258] width 24 height 12
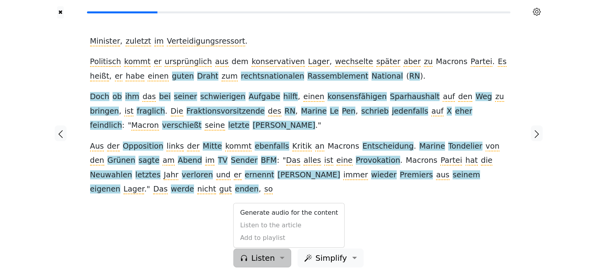
click at [267, 253] on span "Listen" at bounding box center [263, 258] width 24 height 12
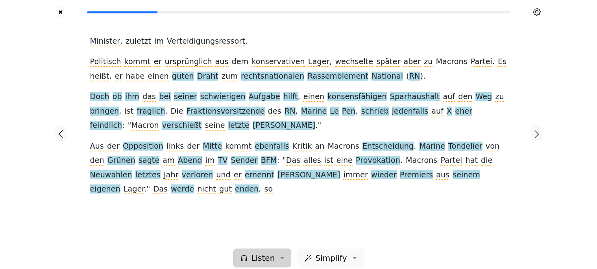
click at [277, 249] on button "Listen" at bounding box center [262, 258] width 58 height 19
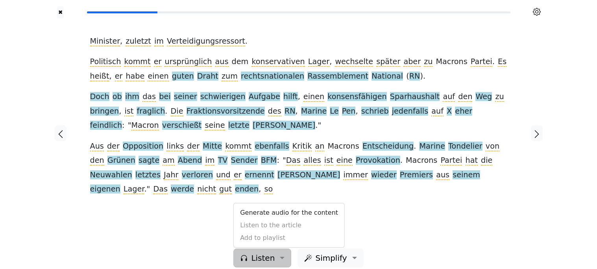
click at [262, 220] on div "Generate audio for the content Listen to the article Add to playlist" at bounding box center [288, 225] width 111 height 45
click at [261, 219] on div "Generate audio for the content Listen to the article Add to playlist" at bounding box center [288, 225] width 111 height 45
drag, startPoint x: 292, startPoint y: 247, endPoint x: 287, endPoint y: 248, distance: 5.1
click at [289, 249] on div "Listen Generate audio for the content Listen to the article Add to playlist" at bounding box center [262, 258] width 64 height 19
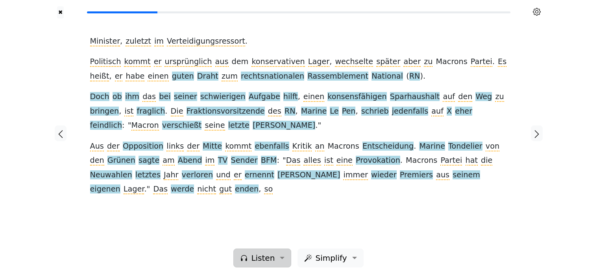
click at [285, 251] on button "Listen" at bounding box center [262, 258] width 58 height 19
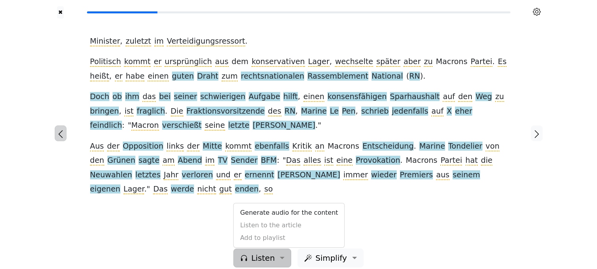
click at [64, 130] on icon "button" at bounding box center [60, 133] width 9 height 9
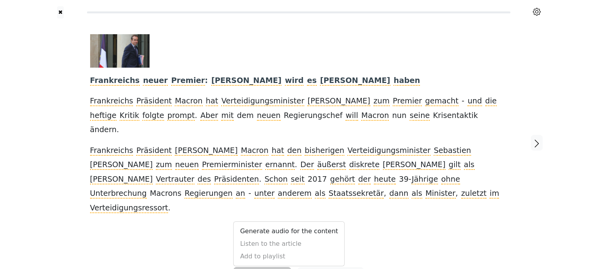
drag, startPoint x: 286, startPoint y: 252, endPoint x: 284, endPoint y: 246, distance: 6.7
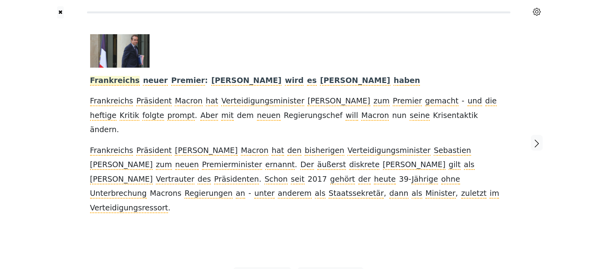
click at [101, 82] on span "Frankreichs" at bounding box center [115, 81] width 50 height 10
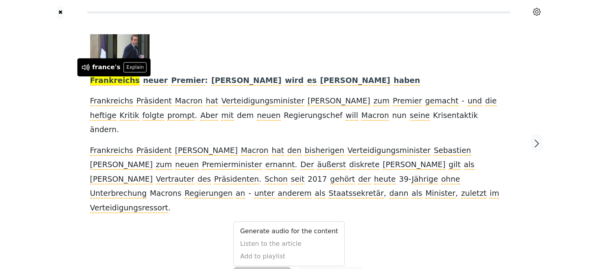
click at [90, 81] on span "Frankreichs" at bounding box center [115, 81] width 50 height 10
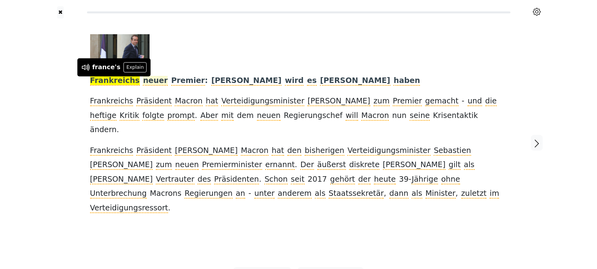
click at [143, 81] on span "neuer" at bounding box center [155, 81] width 25 height 10
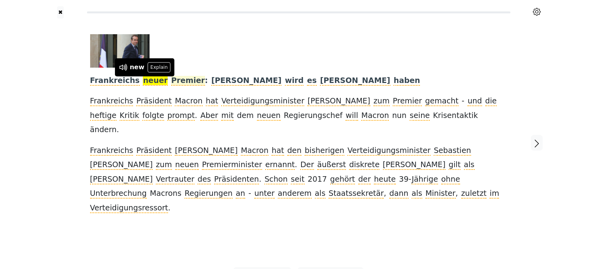
click at [171, 81] on span "Premier" at bounding box center [188, 81] width 34 height 10
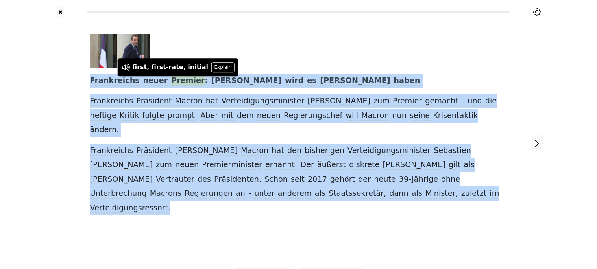
drag, startPoint x: 88, startPoint y: 79, endPoint x: 224, endPoint y: 187, distance: 173.7
click at [224, 187] on div "Frankreichs neuer Premier : [PERSON_NAME] wird [PERSON_NAME] haben [DEMOGRAPHIC…" at bounding box center [298, 142] width 433 height 249
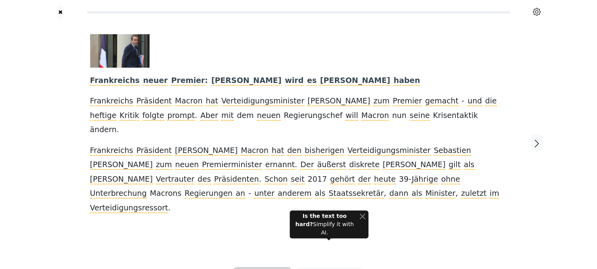
click at [265, 221] on div "Generate audio for the content Listen to the article Add to playlist" at bounding box center [288, 243] width 111 height 45
click at [298, 12] on icon at bounding box center [536, 12] width 8 height 8
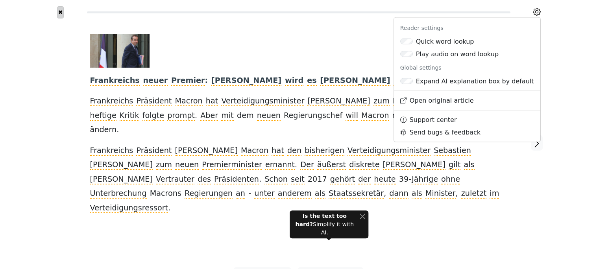
click at [61, 11] on button "✖" at bounding box center [60, 12] width 7 height 12
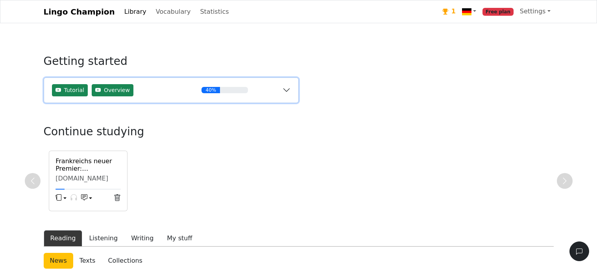
click at [289, 88] on button "Tutorial Overview 40%" at bounding box center [171, 90] width 254 height 25
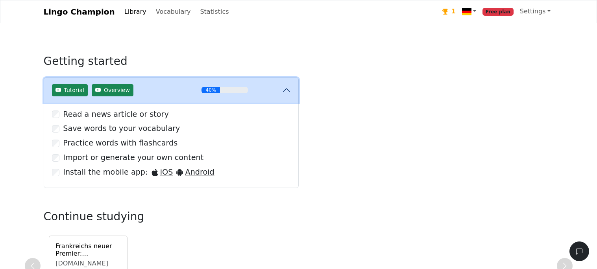
click at [287, 92] on button "Tutorial Overview 40%" at bounding box center [171, 90] width 254 height 25
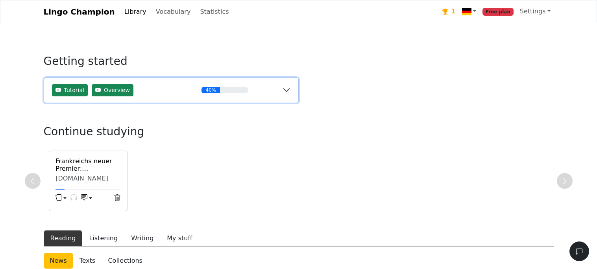
scroll to position [4, 0]
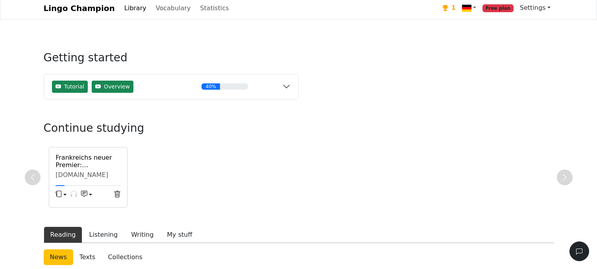
click at [298, 10] on link "Settings" at bounding box center [534, 8] width 37 height 16
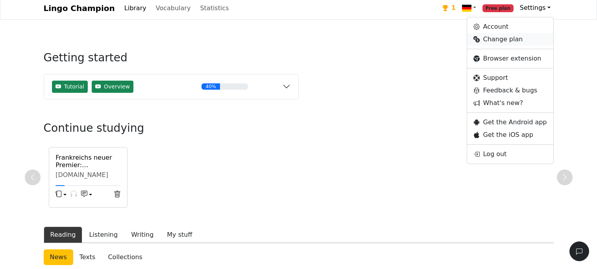
click at [298, 38] on link "Change plan" at bounding box center [510, 39] width 86 height 13
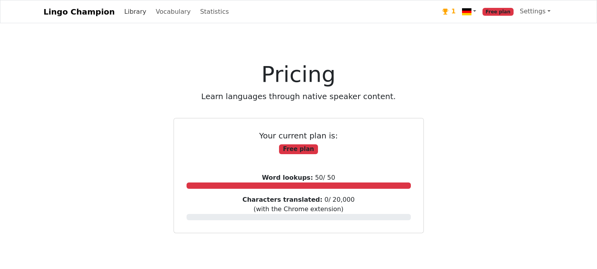
click at [132, 13] on link "Library" at bounding box center [135, 12] width 28 height 16
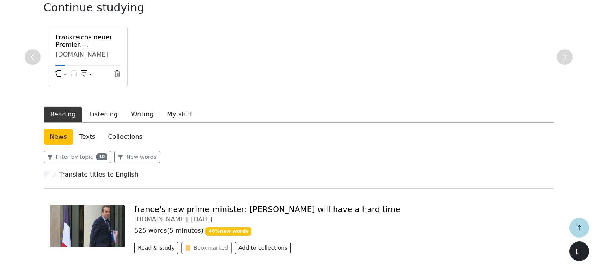
scroll to position [124, 0]
click at [93, 117] on button "Listening" at bounding box center [103, 114] width 42 height 17
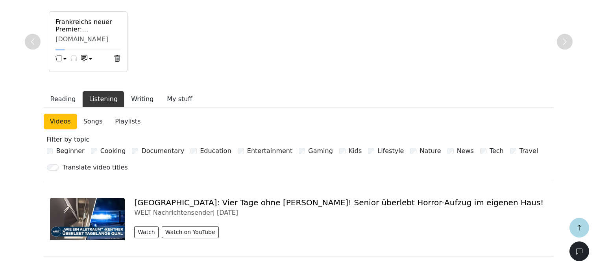
scroll to position [150, 0]
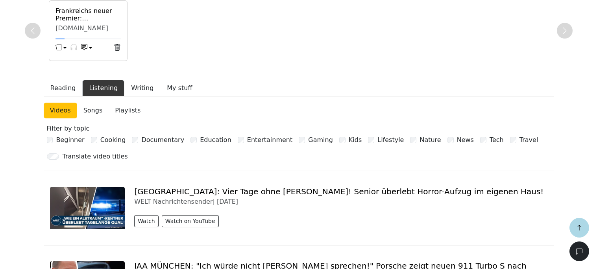
click at [155, 144] on label "Documentary" at bounding box center [162, 139] width 43 height 9
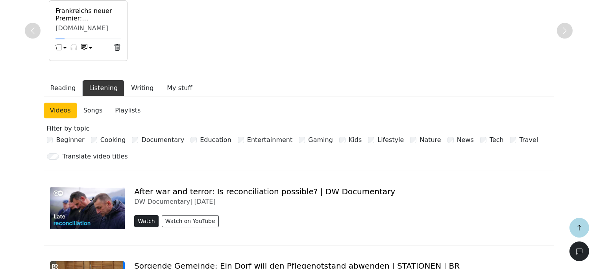
click at [148, 221] on button "Watch" at bounding box center [146, 221] width 24 height 12
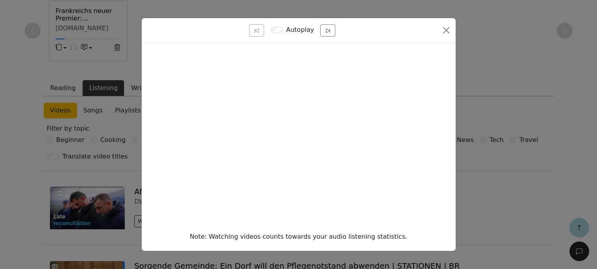
scroll to position [0, 0]
click at [298, 28] on button "Close" at bounding box center [446, 30] width 13 height 13
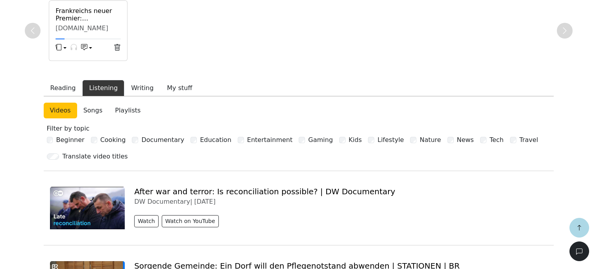
scroll to position [247, 0]
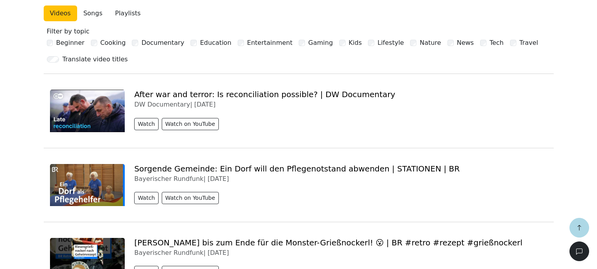
click at [204, 171] on link "Sorgende Gemeinde: Ein Dorf will den Pflegenotstand abwenden | STATIONEN | BR" at bounding box center [296, 168] width 325 height 9
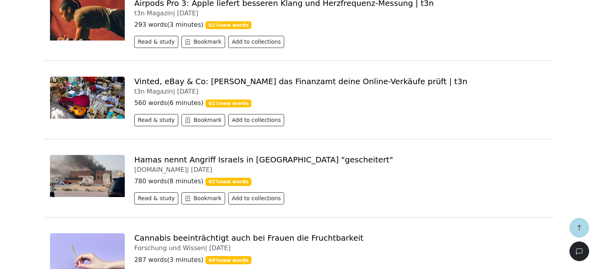
scroll to position [565, 0]
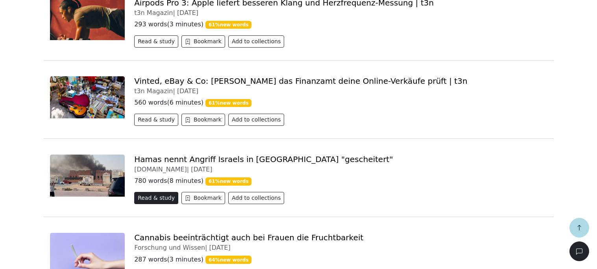
click at [146, 203] on button "Read & study" at bounding box center [156, 198] width 44 height 12
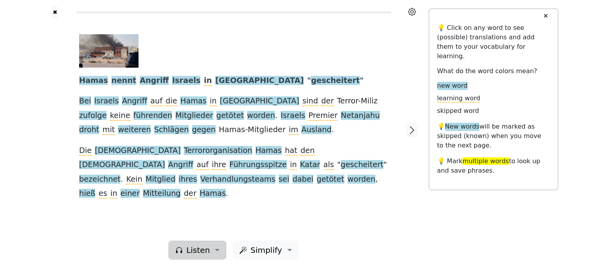
click at [192, 249] on span "Listen" at bounding box center [198, 250] width 24 height 12
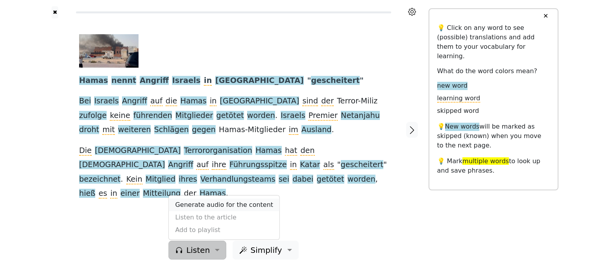
click at [188, 206] on link "Generate audio for the content" at bounding box center [224, 205] width 111 height 13
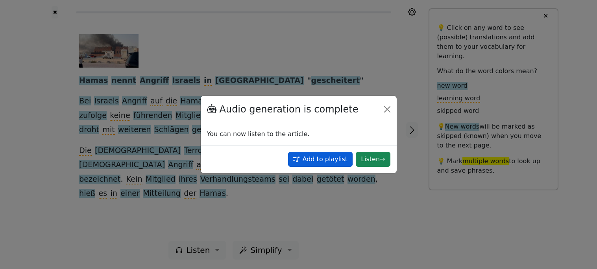
click at [298, 163] on button "Add to playlist" at bounding box center [320, 159] width 65 height 15
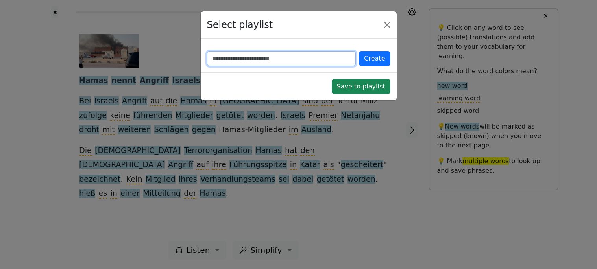
click at [298, 58] on input "text" at bounding box center [281, 58] width 149 height 15
type input "******"
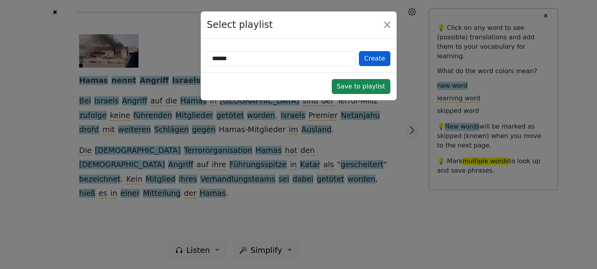
click at [298, 59] on button "Create" at bounding box center [374, 58] width 31 height 15
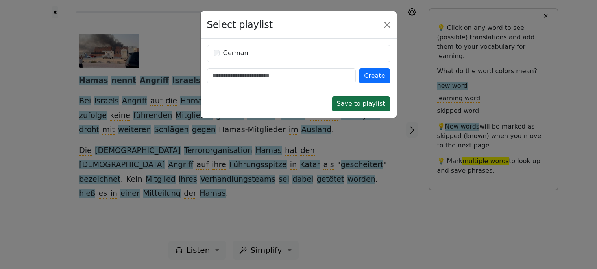
click at [298, 99] on button "Save to playlist" at bounding box center [361, 103] width 59 height 15
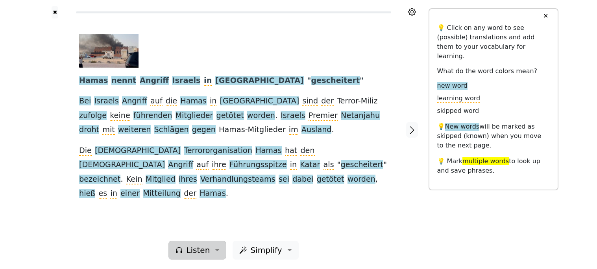
click at [200, 252] on span "Listen" at bounding box center [198, 250] width 24 height 12
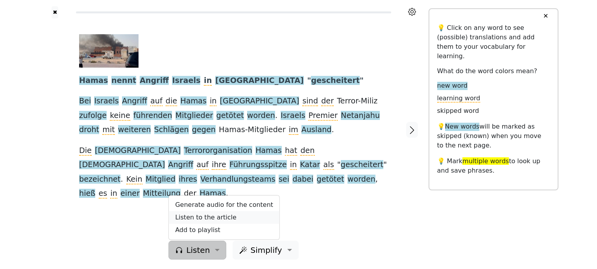
click at [190, 218] on link "Listen to the article" at bounding box center [224, 217] width 111 height 13
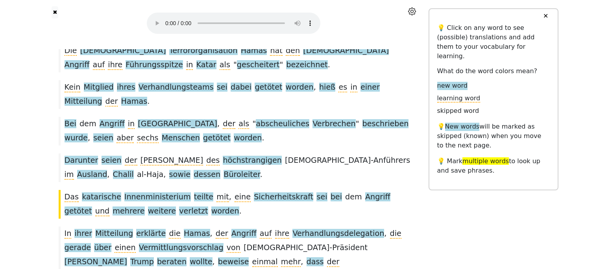
scroll to position [191, 0]
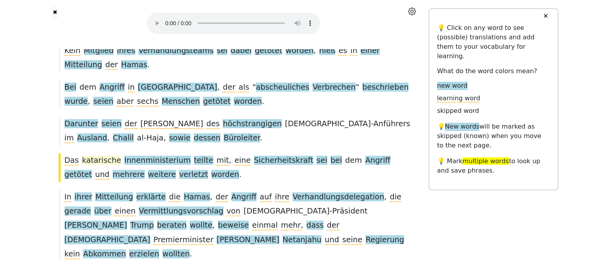
click at [89, 156] on span "katarische" at bounding box center [101, 161] width 39 height 10
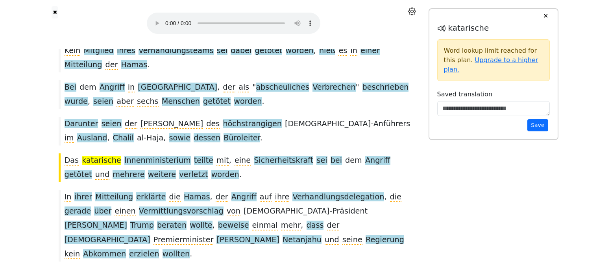
scroll to position [242, 0]
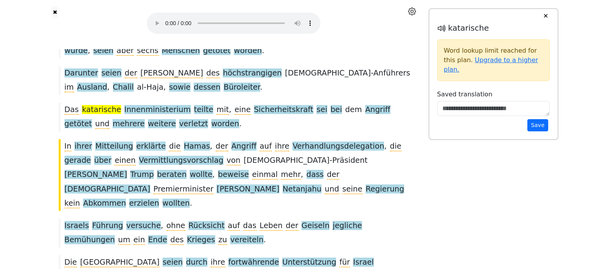
click at [298, 14] on button "✕" at bounding box center [545, 16] width 15 height 14
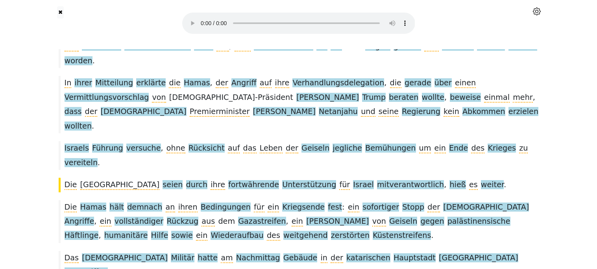
scroll to position [203, 0]
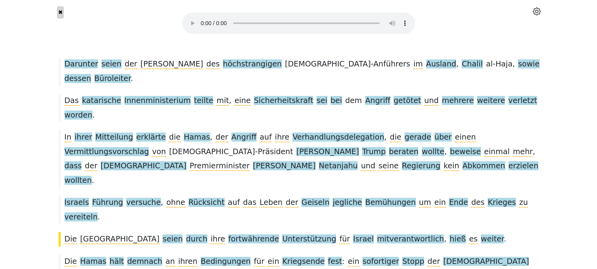
click at [63, 10] on button "✖" at bounding box center [60, 12] width 7 height 12
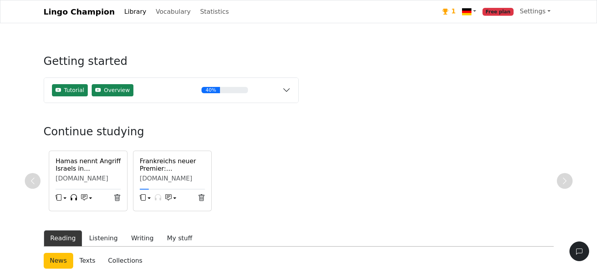
click at [298, 11] on icon at bounding box center [445, 12] width 6 height 6
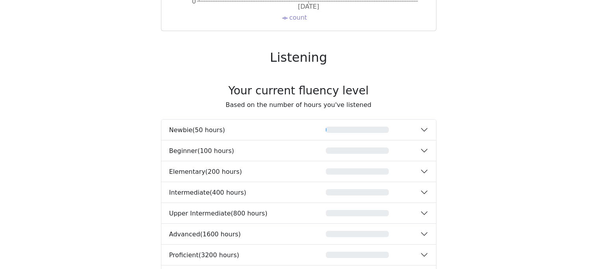
scroll to position [1124, 0]
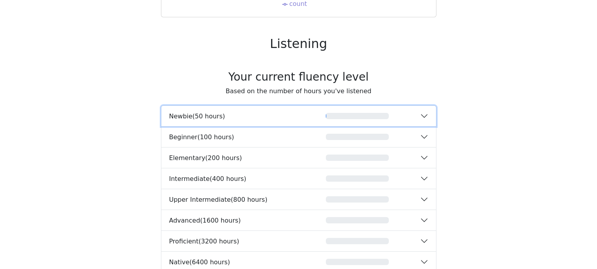
click at [298, 117] on button "Newbie ( 50 hours ) 0%" at bounding box center [298, 116] width 274 height 20
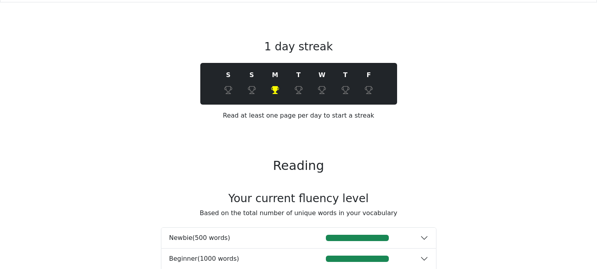
scroll to position [0, 0]
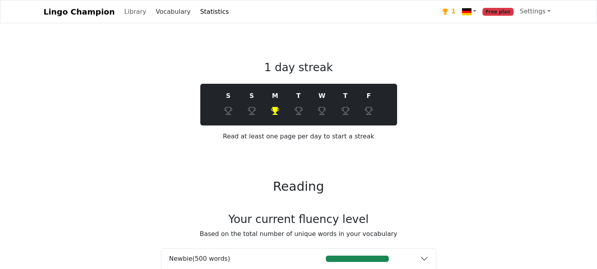
click at [166, 11] on link "Vocabulary" at bounding box center [173, 12] width 41 height 16
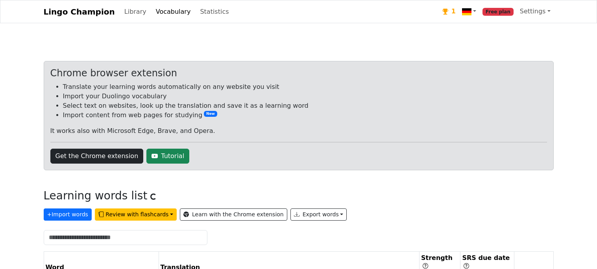
click at [162, 208] on button "Review with flashcards" at bounding box center [136, 214] width 82 height 12
click at [140, 219] on button "Review with flashcards" at bounding box center [136, 214] width 82 height 12
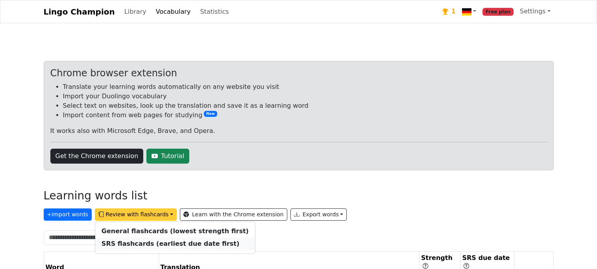
click at [149, 242] on strong "SRS flashcards (earliest due date first)" at bounding box center [170, 243] width 138 height 7
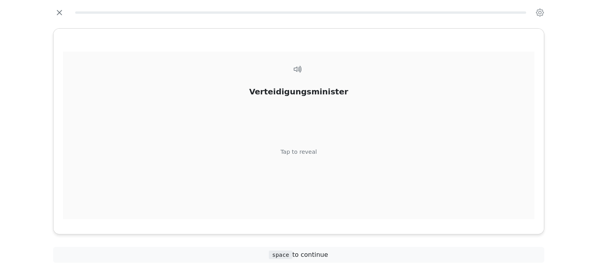
click at [298, 112] on div "Verteidigungsminister [PERSON_NAME] to reveal" at bounding box center [298, 146] width 471 height 188
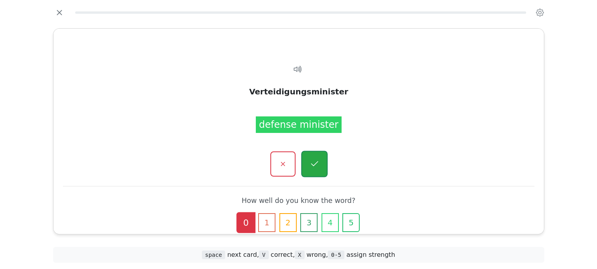
click at [298, 168] on icon "button" at bounding box center [314, 164] width 10 height 10
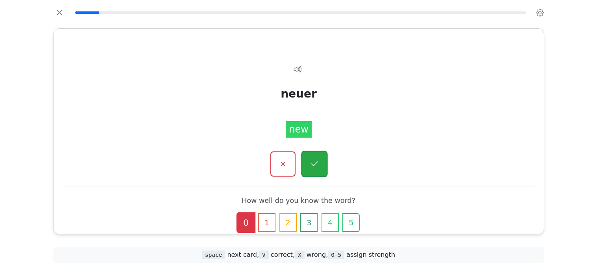
click at [298, 169] on icon "button" at bounding box center [314, 164] width 10 height 10
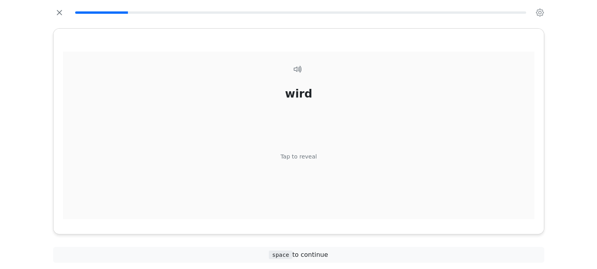
click at [298, 160] on div "wird Tap to reveal" at bounding box center [298, 146] width 471 height 188
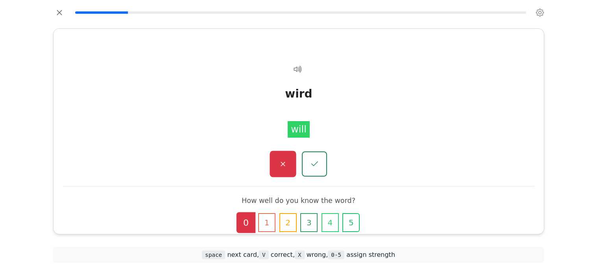
click at [287, 166] on button "button" at bounding box center [282, 164] width 26 height 26
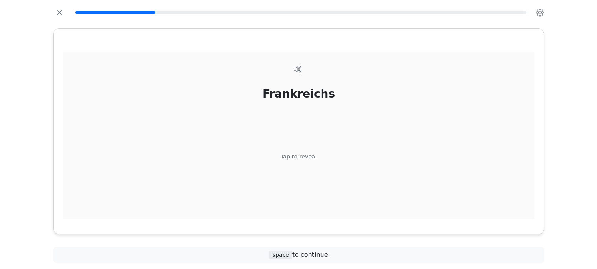
click at [298, 155] on div "Tap to reveal" at bounding box center [298, 157] width 37 height 9
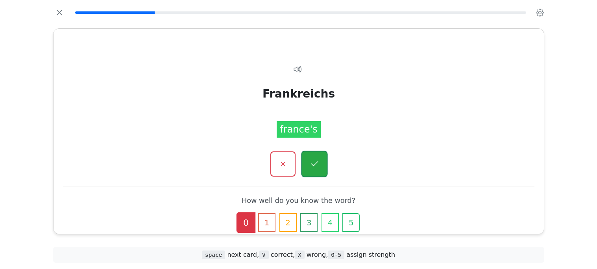
click at [298, 160] on icon "button" at bounding box center [314, 164] width 10 height 10
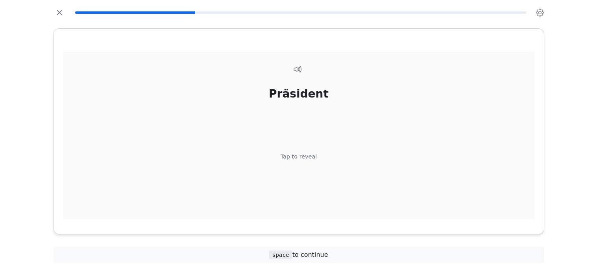
click at [298, 164] on div "Präsident [PERSON_NAME] to reveal" at bounding box center [298, 146] width 471 height 188
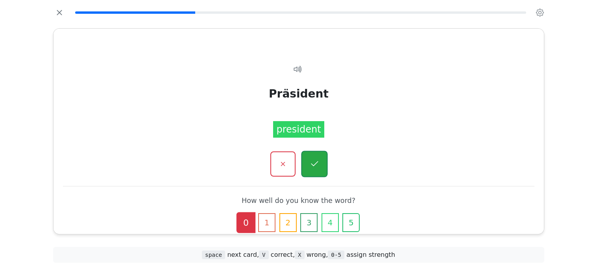
click at [298, 167] on icon "button" at bounding box center [314, 164] width 10 height 10
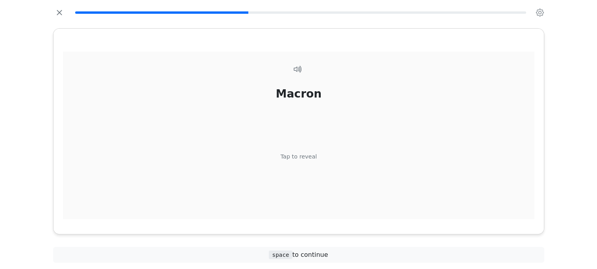
click at [298, 166] on div "Macron Tap to reveal" at bounding box center [298, 146] width 471 height 188
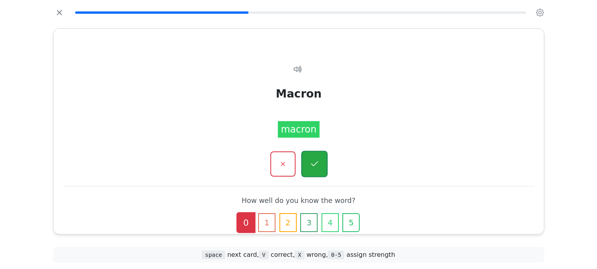
click at [298, 170] on button "button" at bounding box center [314, 164] width 26 height 26
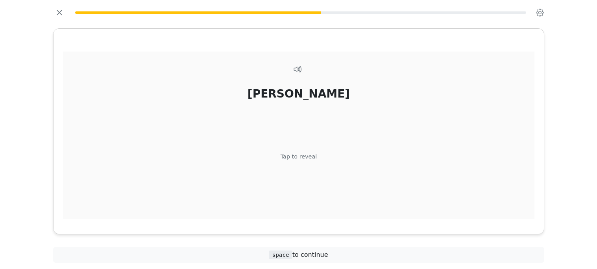
click at [298, 163] on div "[PERSON_NAME] Tap to reveal" at bounding box center [298, 146] width 471 height 188
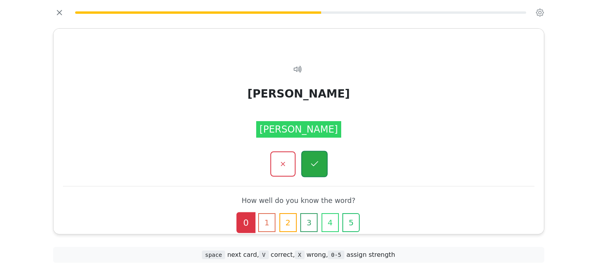
click at [298, 165] on icon "button" at bounding box center [314, 164] width 10 height 10
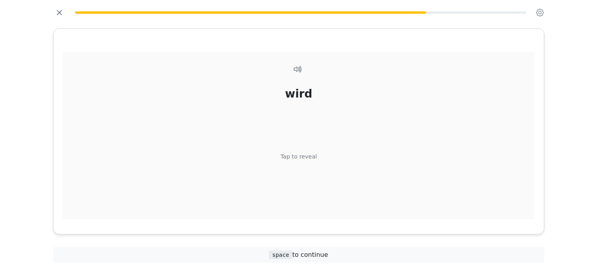
click at [298, 164] on div "wird Tap to reveal" at bounding box center [298, 146] width 471 height 188
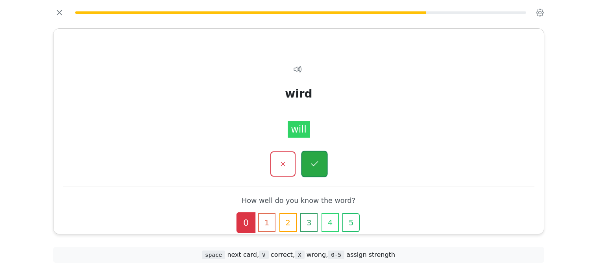
click at [298, 166] on icon "button" at bounding box center [314, 163] width 7 height 5
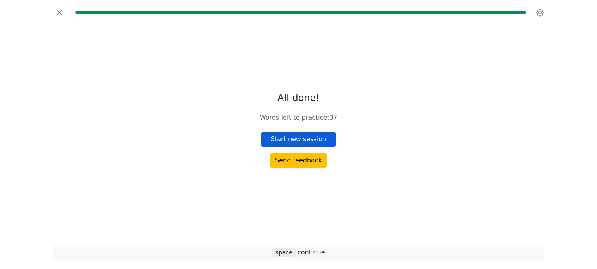
click at [298, 139] on button "Start new session" at bounding box center [299, 139] width 76 height 15
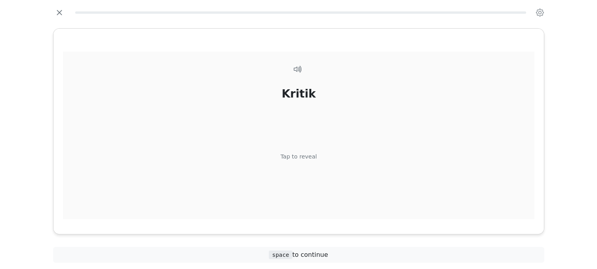
click at [298, 140] on div "Kritik Tap to reveal" at bounding box center [298, 146] width 471 height 188
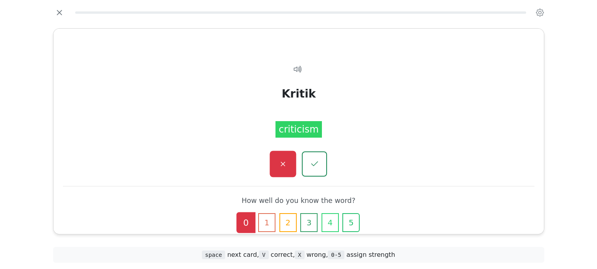
click at [286, 162] on icon "button" at bounding box center [283, 164] width 10 height 10
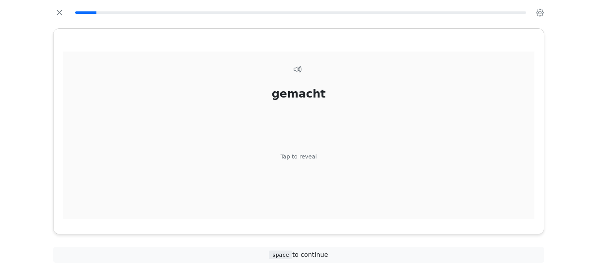
click at [298, 151] on div "gemacht Tap to reveal" at bounding box center [298, 146] width 471 height 188
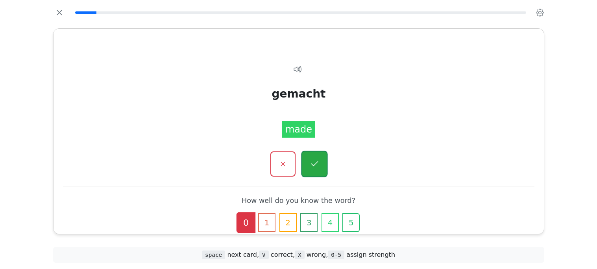
click at [298, 158] on button "button" at bounding box center [314, 164] width 26 height 26
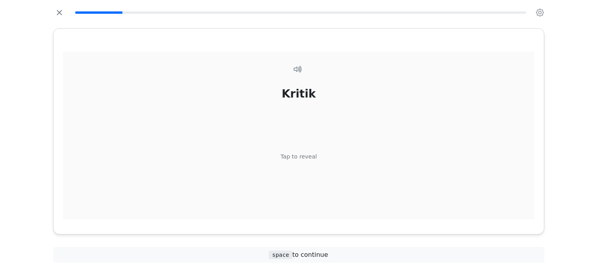
click at [298, 157] on div "Tap to reveal" at bounding box center [298, 157] width 37 height 9
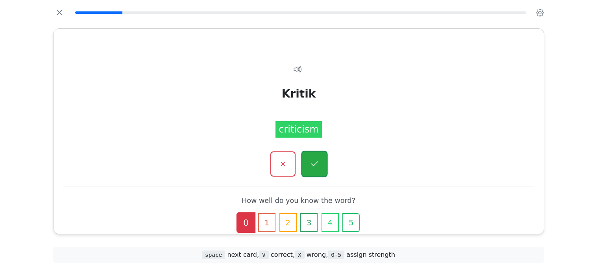
click at [298, 160] on icon "button" at bounding box center [314, 164] width 10 height 10
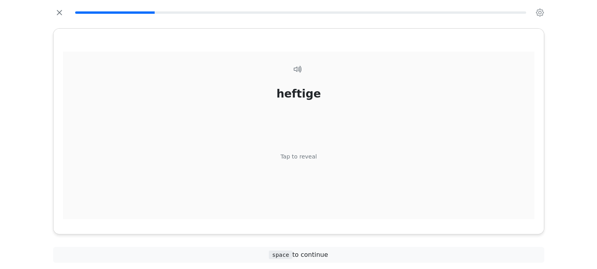
click at [298, 157] on div "Tap to reveal" at bounding box center [298, 157] width 37 height 9
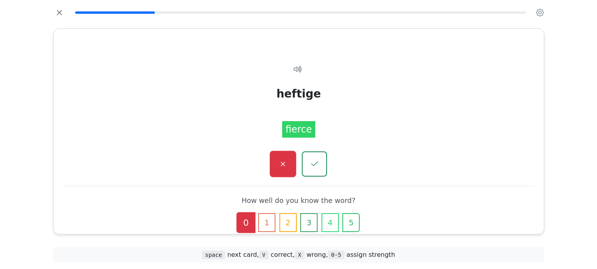
click at [281, 159] on icon "button" at bounding box center [283, 164] width 10 height 10
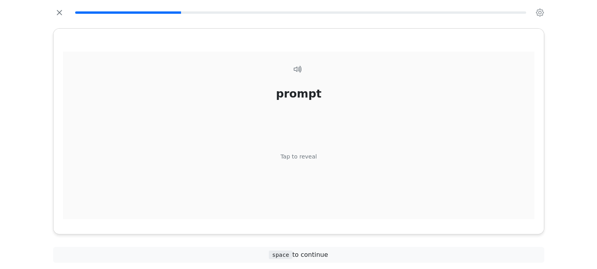
click at [298, 157] on div "Tap to reveal" at bounding box center [298, 157] width 37 height 9
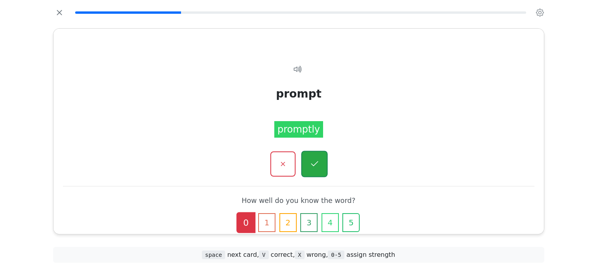
click at [298, 160] on icon "button" at bounding box center [314, 164] width 10 height 10
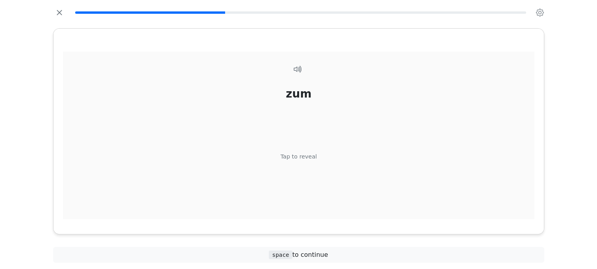
click at [298, 159] on div "Tap to reveal" at bounding box center [298, 157] width 37 height 9
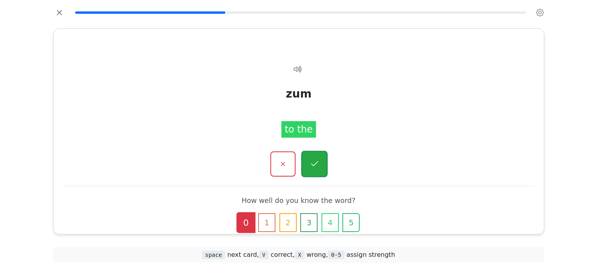
click at [298, 159] on icon "button" at bounding box center [314, 164] width 10 height 10
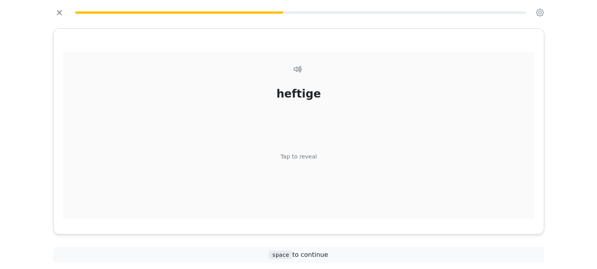
click at [298, 157] on div "Tap to reveal" at bounding box center [298, 157] width 37 height 9
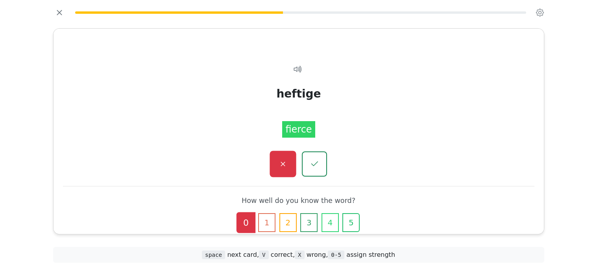
click at [280, 160] on icon "button" at bounding box center [283, 164] width 10 height 10
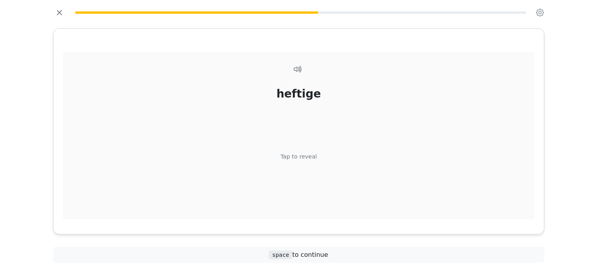
click at [298, 160] on div "Tap to reveal" at bounding box center [298, 157] width 37 height 9
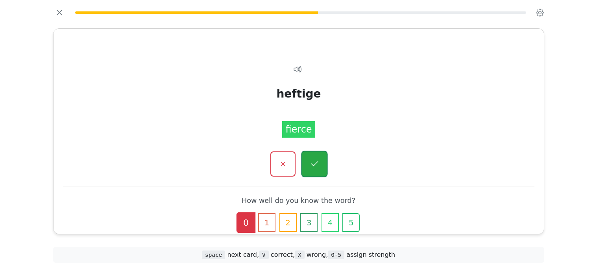
click at [298, 163] on icon "button" at bounding box center [314, 164] width 10 height 10
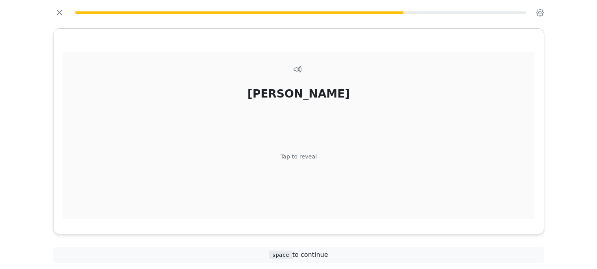
click at [298, 158] on div "Tap to reveal" at bounding box center [298, 157] width 37 height 9
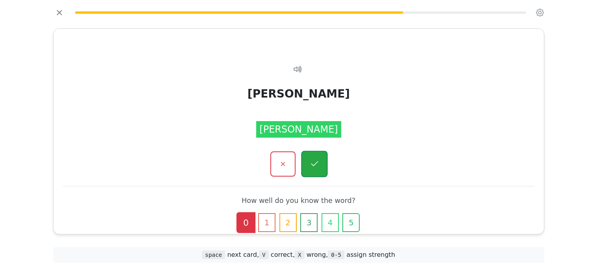
click at [298, 160] on icon "button" at bounding box center [314, 164] width 10 height 10
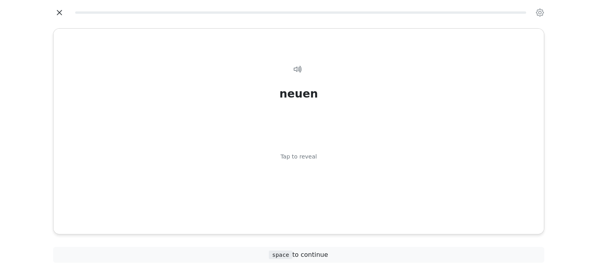
click at [57, 12] on icon "button" at bounding box center [59, 13] width 12 height 12
